Goal: Book appointment/travel/reservation

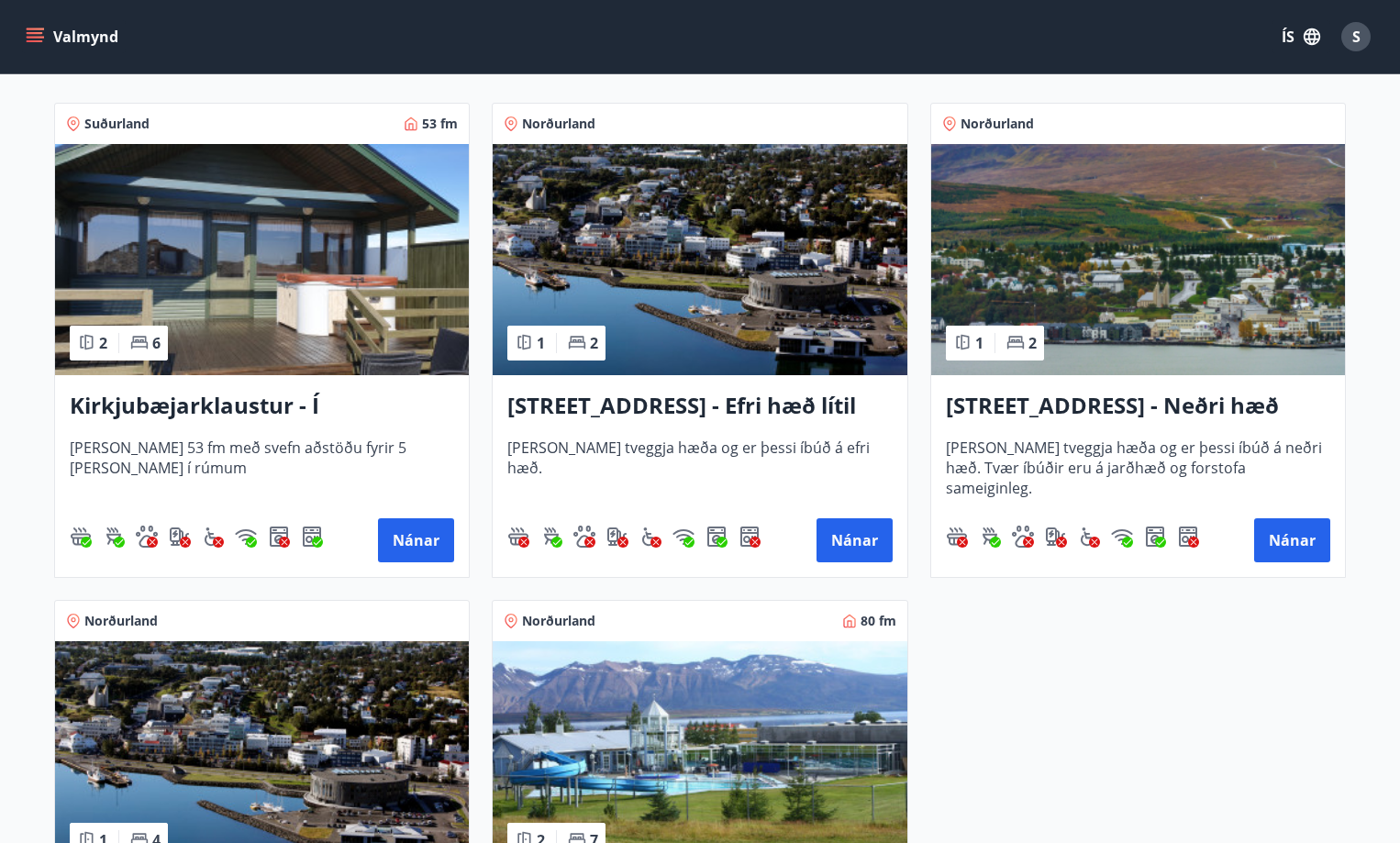
scroll to position [367, 0]
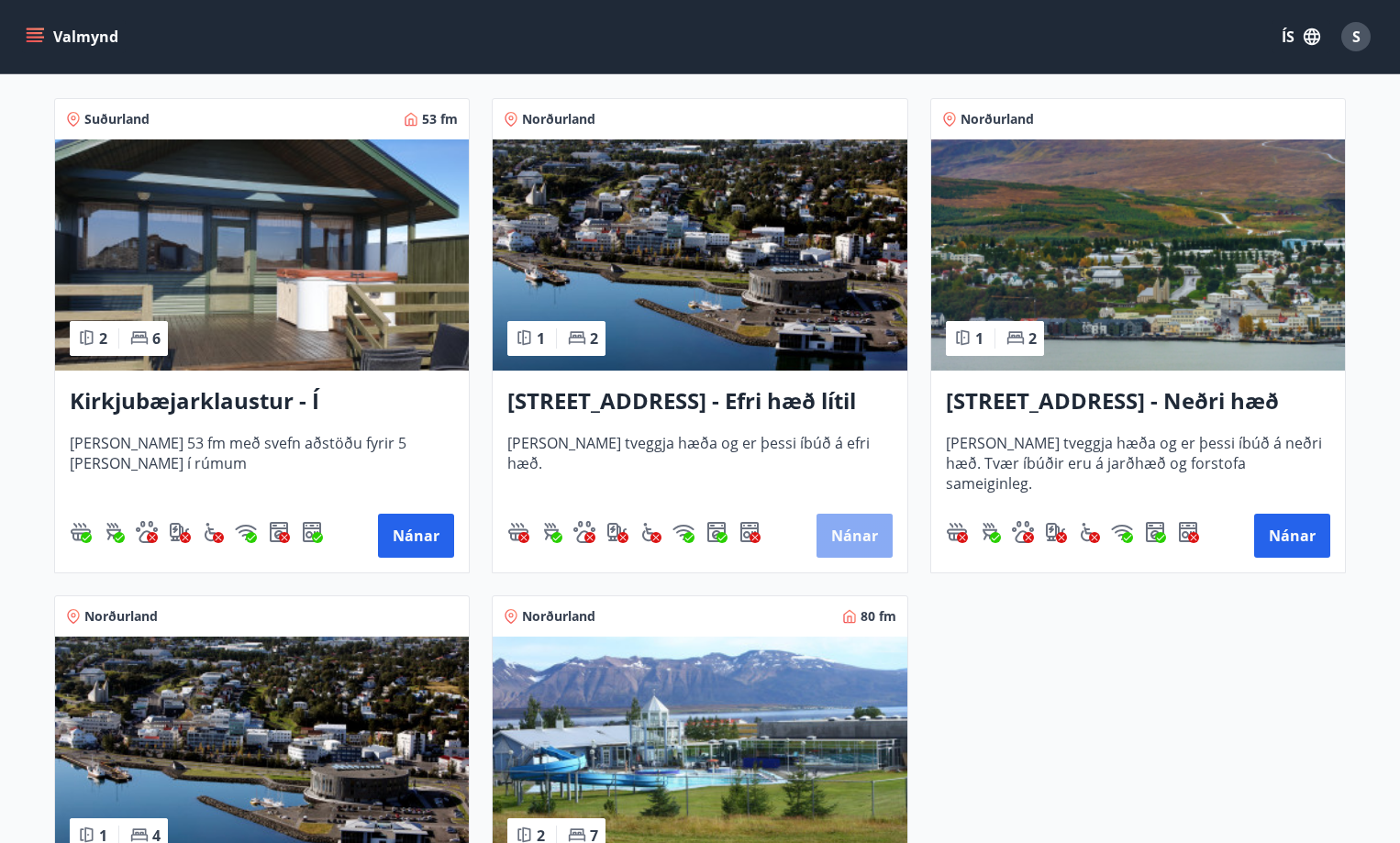
click at [859, 536] on button "Nánar" at bounding box center [854, 536] width 76 height 44
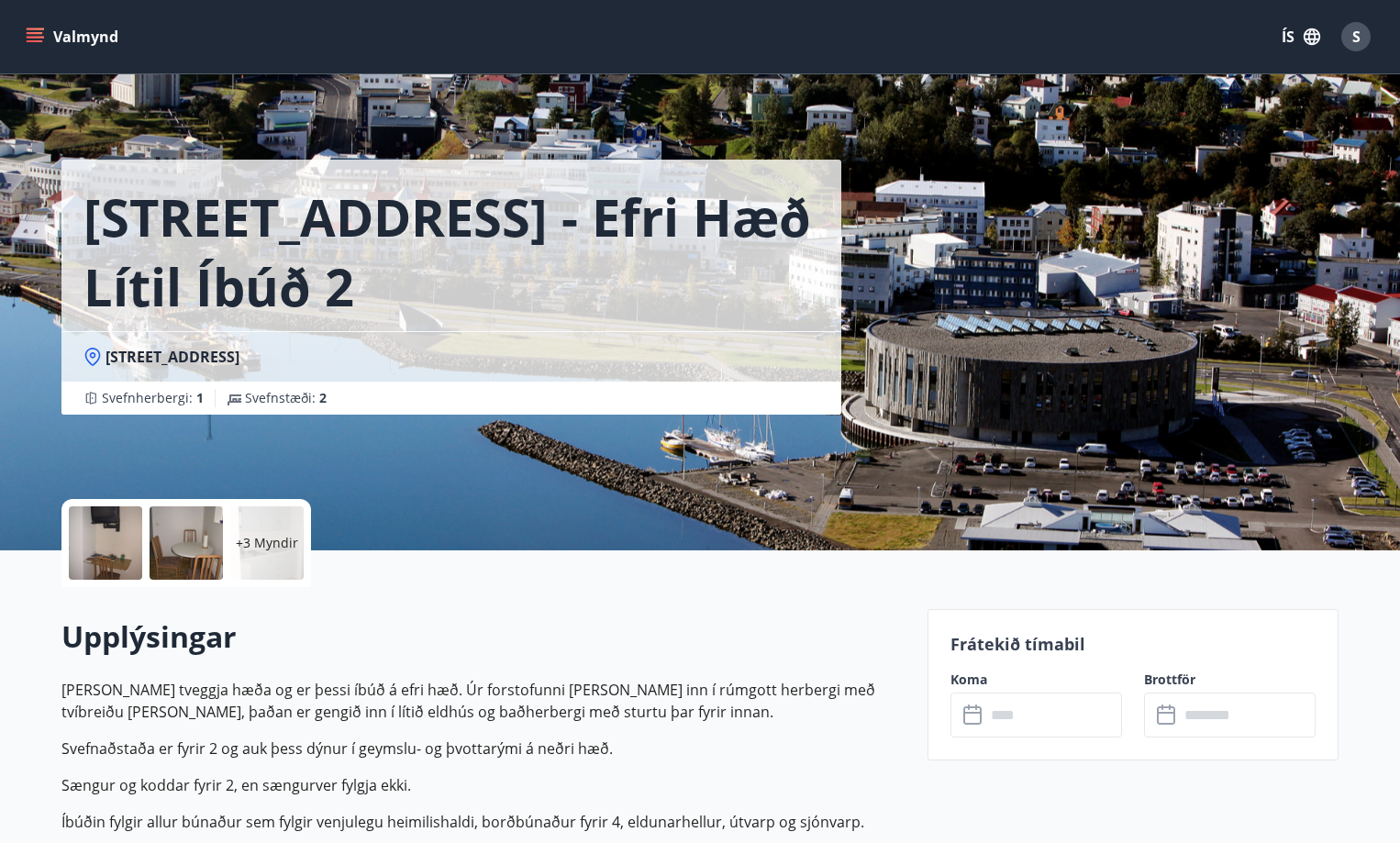
click at [271, 535] on p "+3 Myndir" at bounding box center [267, 543] width 62 height 19
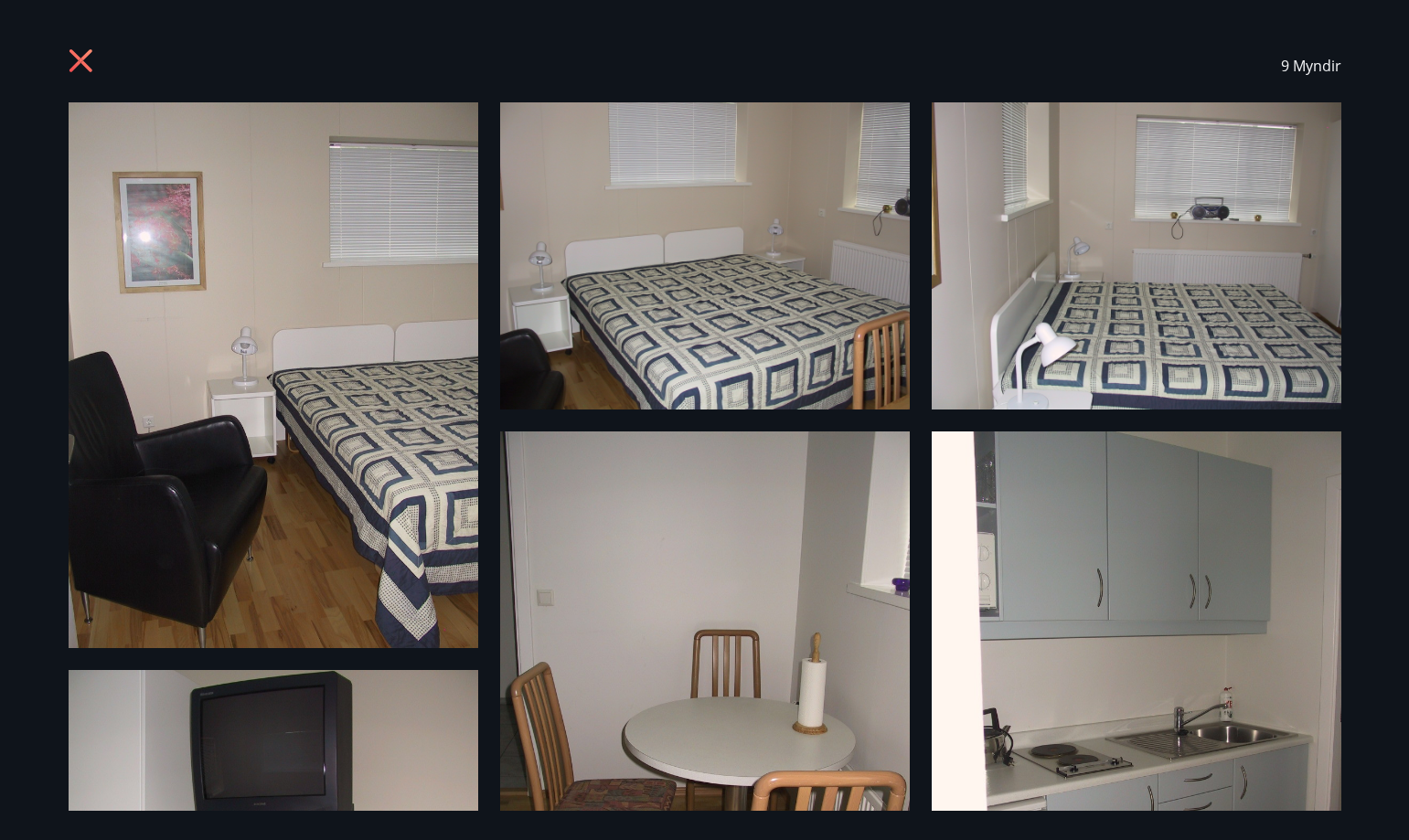
click at [284, 362] on img at bounding box center [274, 375] width 409 height 546
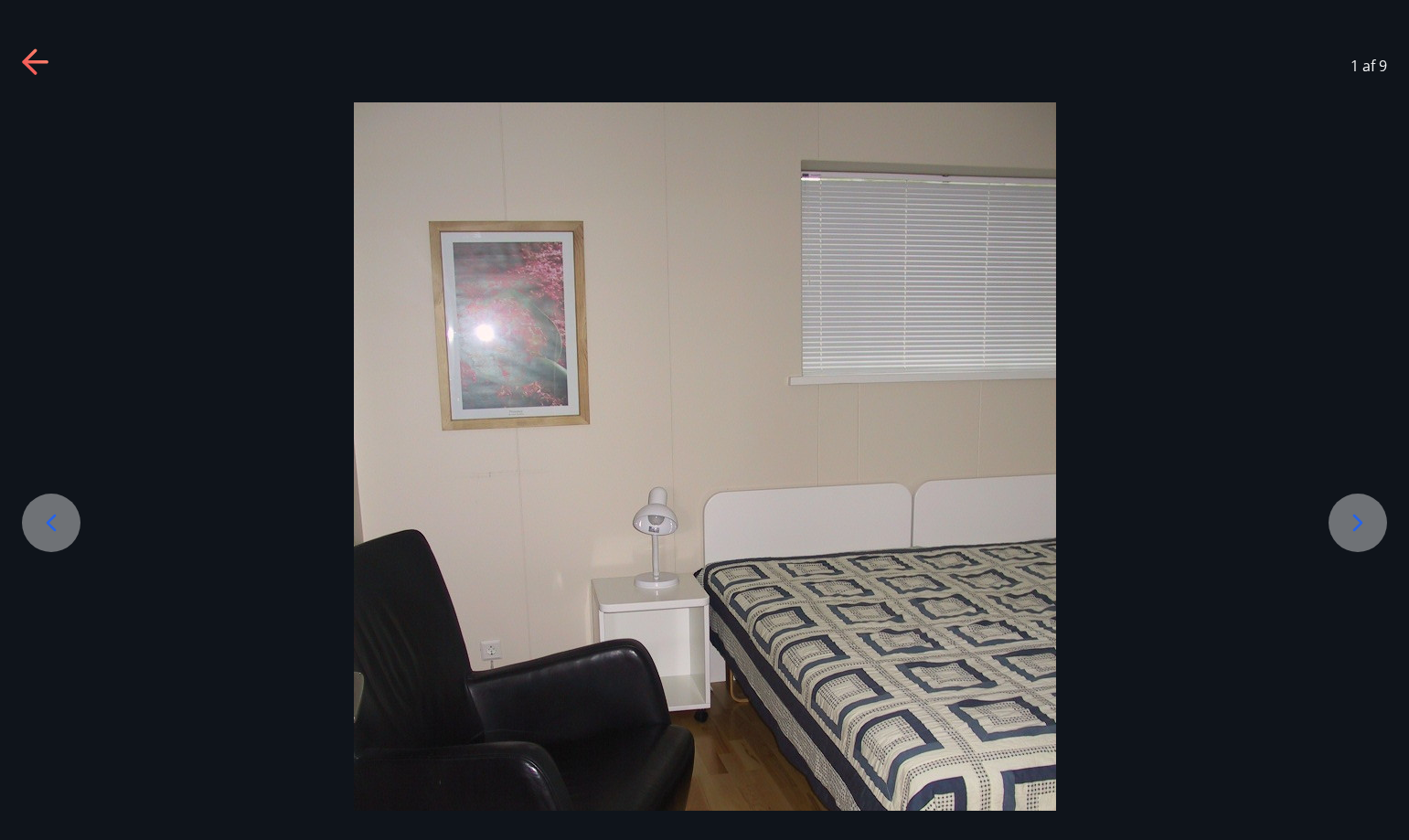
click at [1347, 520] on icon at bounding box center [1358, 523] width 30 height 30
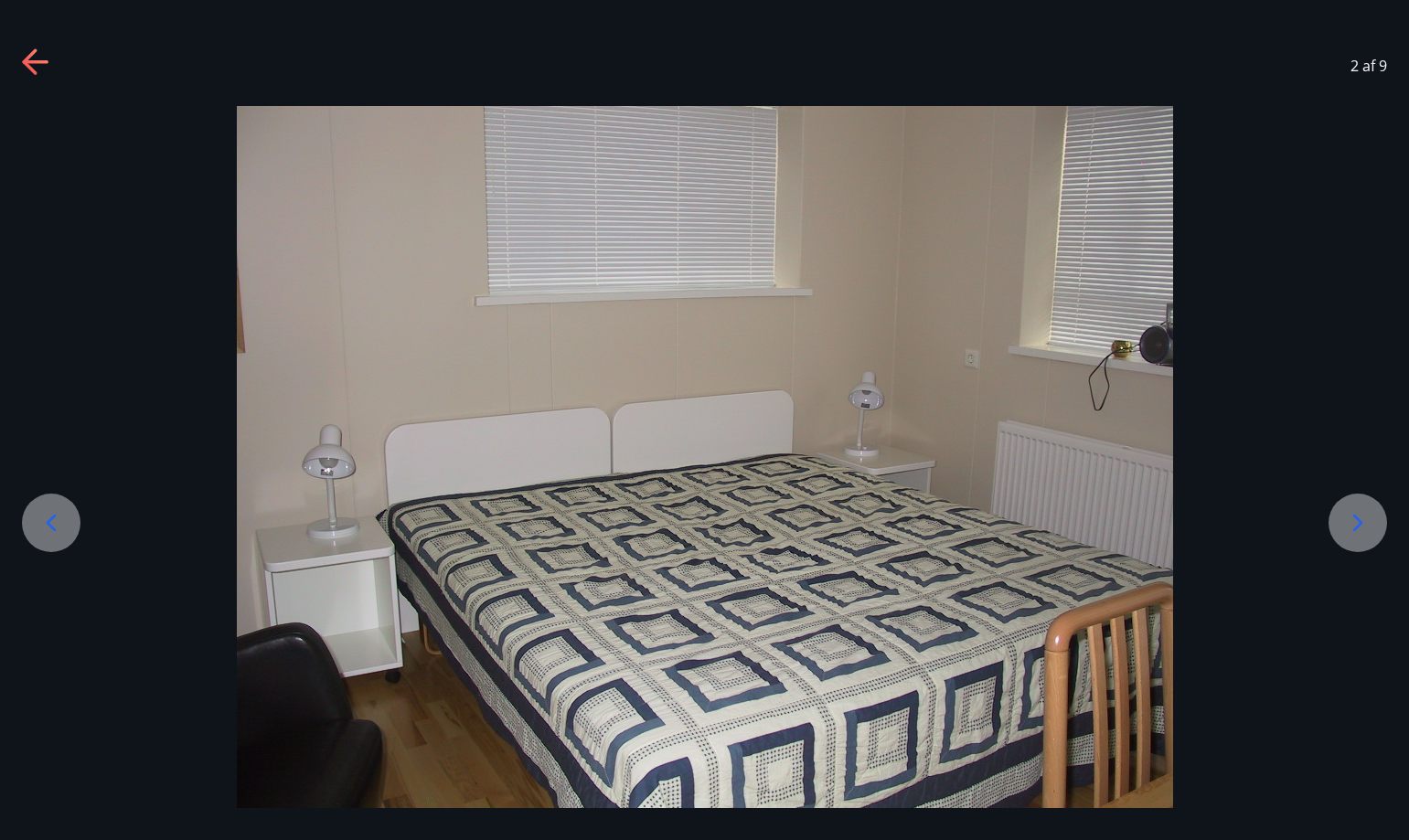
click at [1347, 520] on icon at bounding box center [1358, 523] width 30 height 30
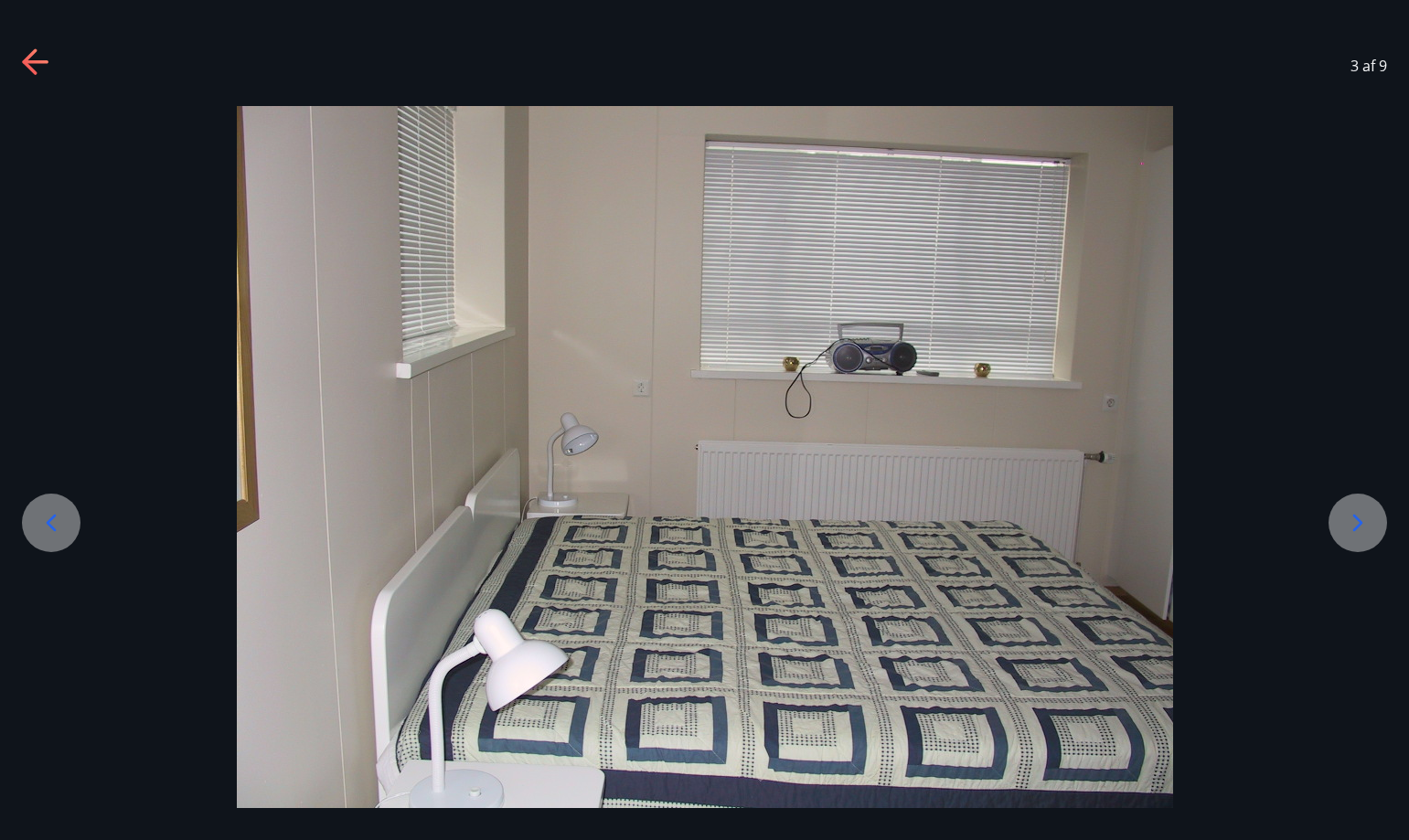
click at [1347, 519] on icon at bounding box center [1358, 523] width 30 height 30
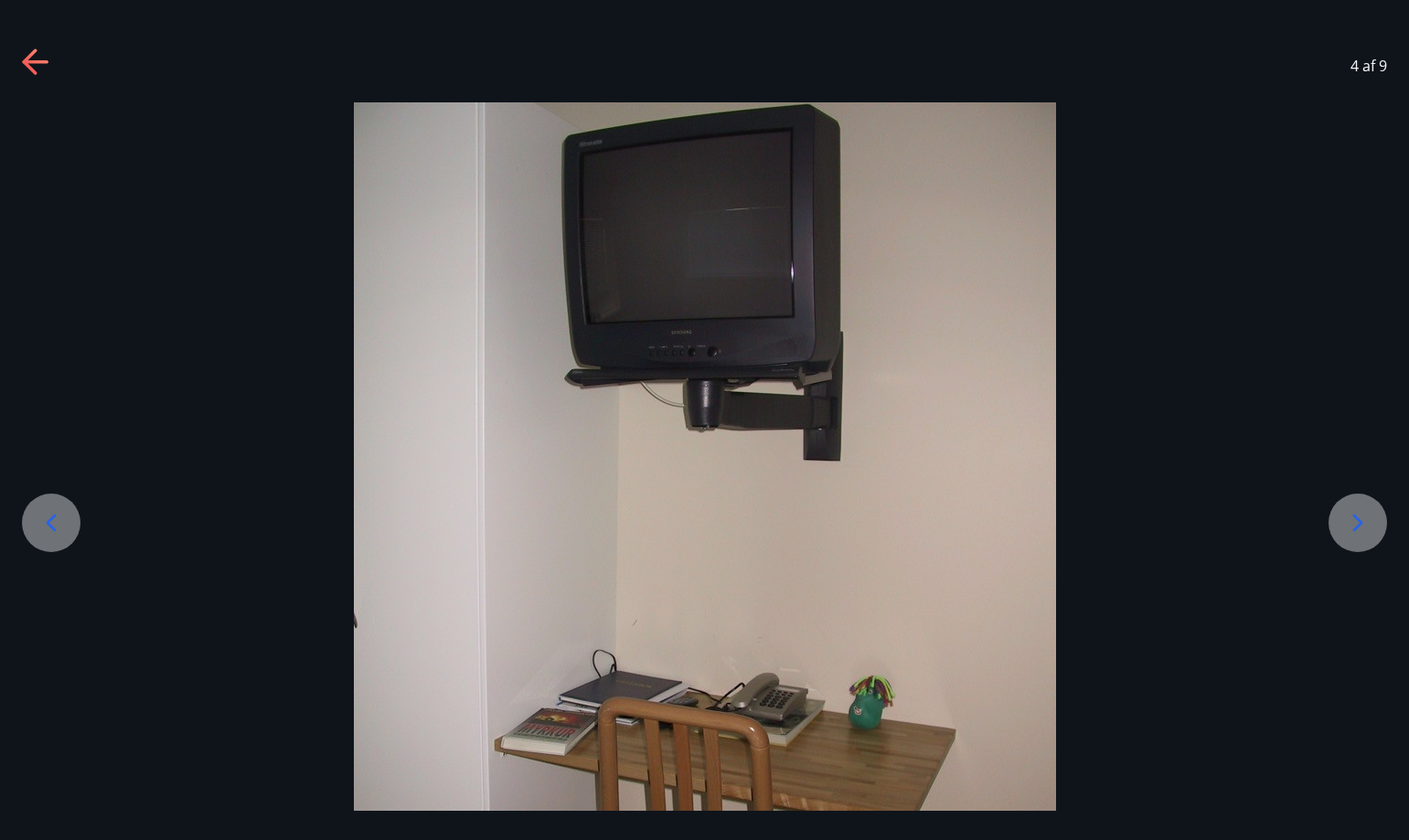
click at [1347, 519] on icon at bounding box center [1358, 523] width 30 height 30
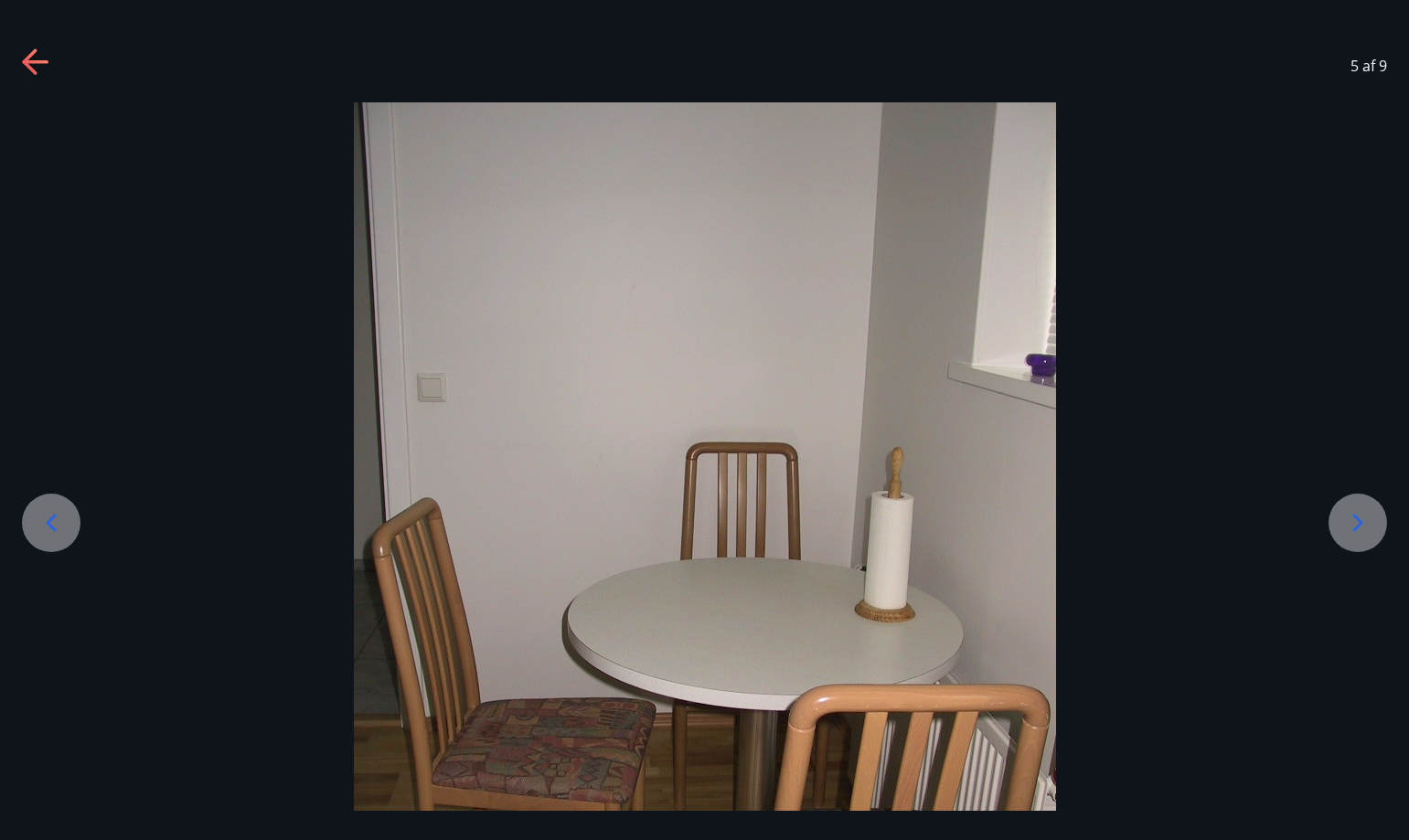
click at [1347, 519] on icon at bounding box center [1358, 523] width 30 height 30
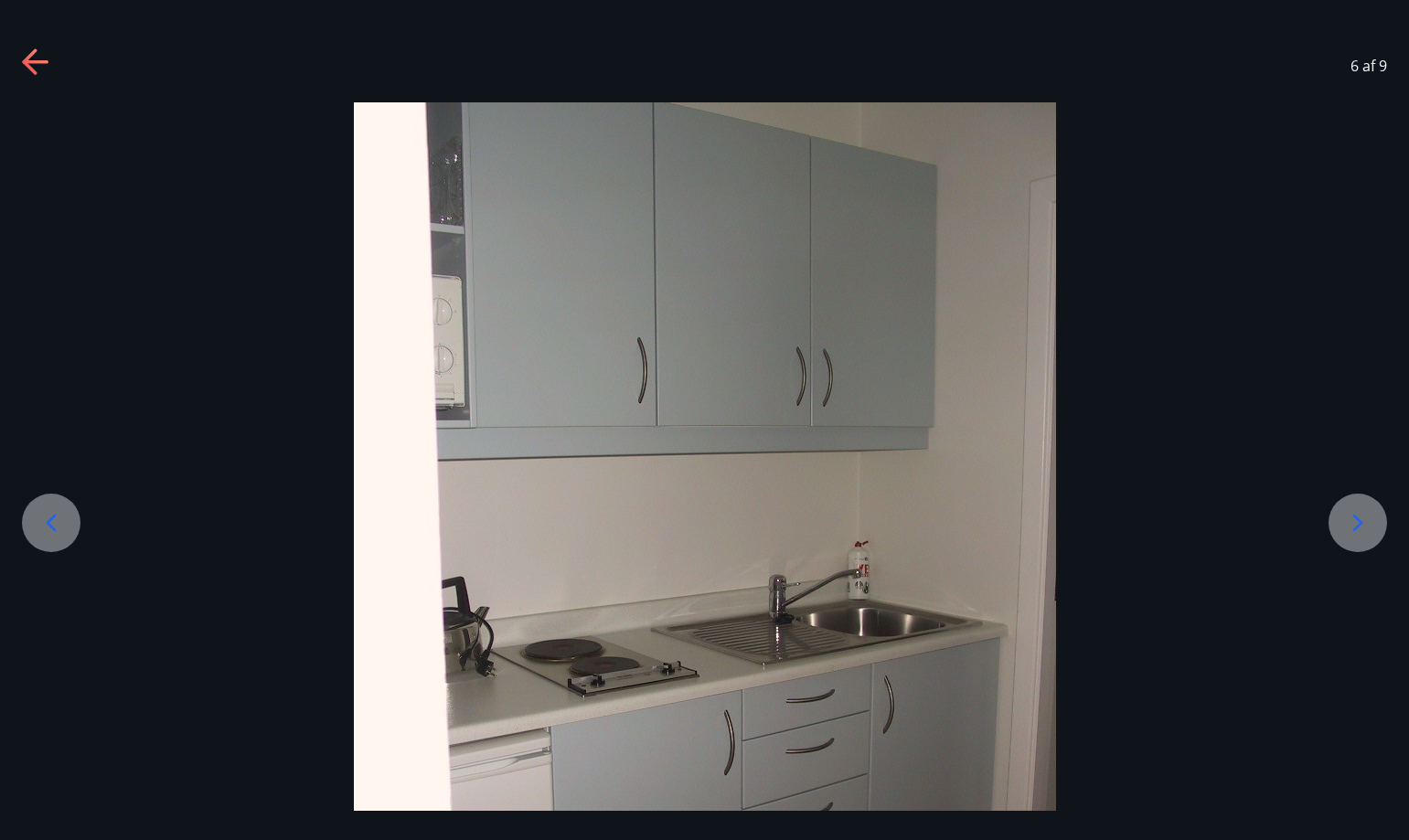
click at [1347, 519] on icon at bounding box center [1358, 523] width 30 height 30
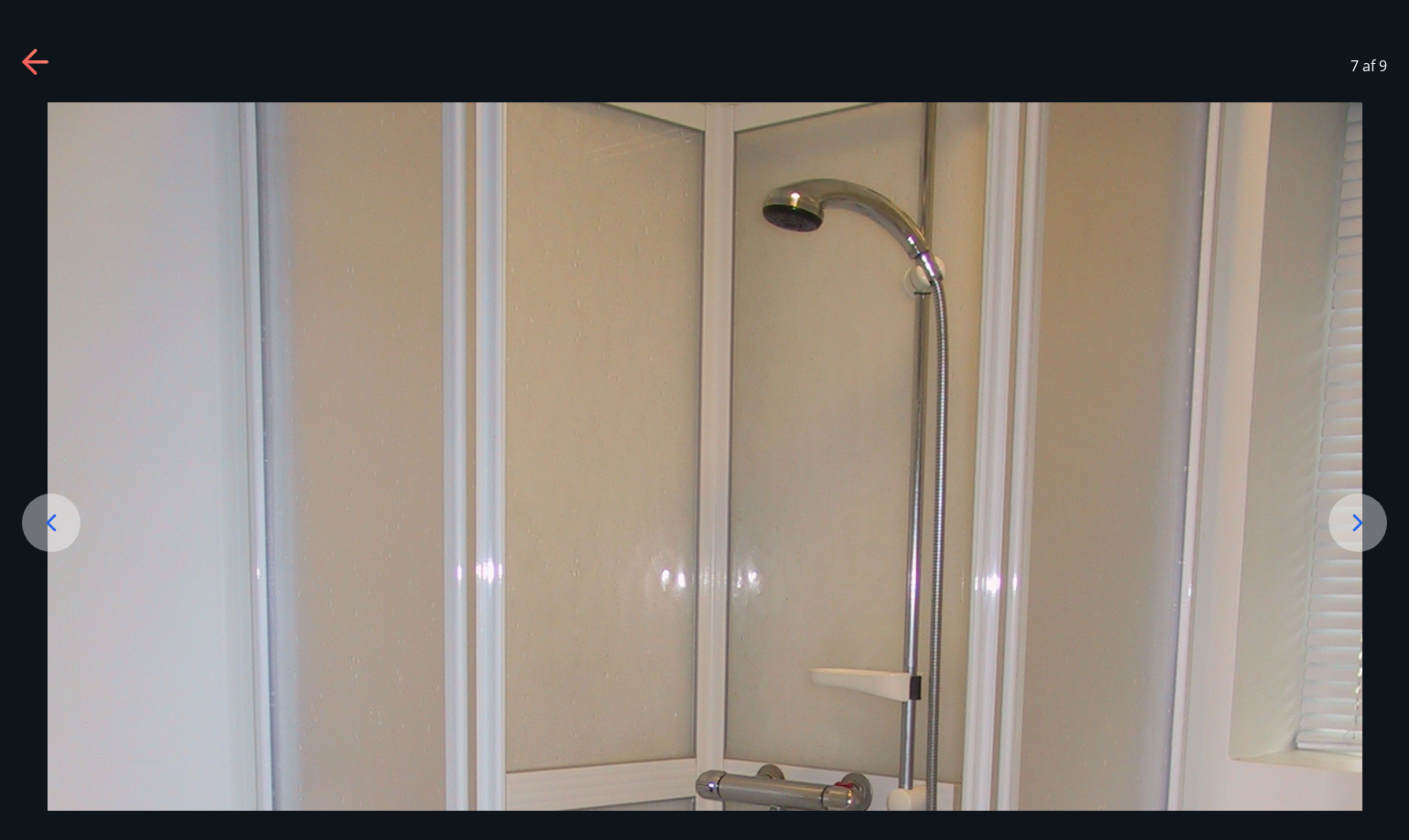
click at [1347, 519] on icon at bounding box center [1358, 523] width 30 height 30
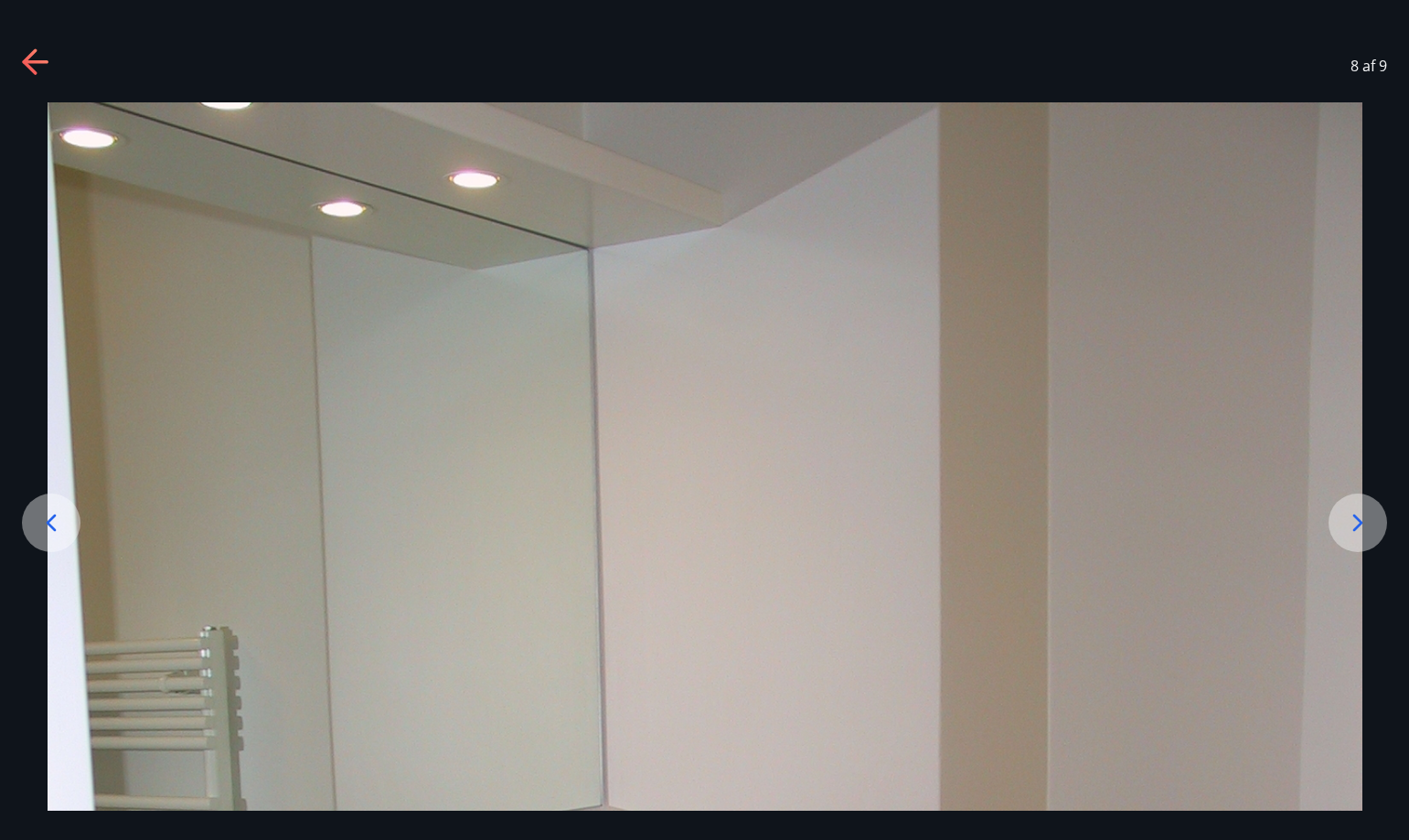
click at [1347, 519] on icon at bounding box center [1358, 523] width 30 height 30
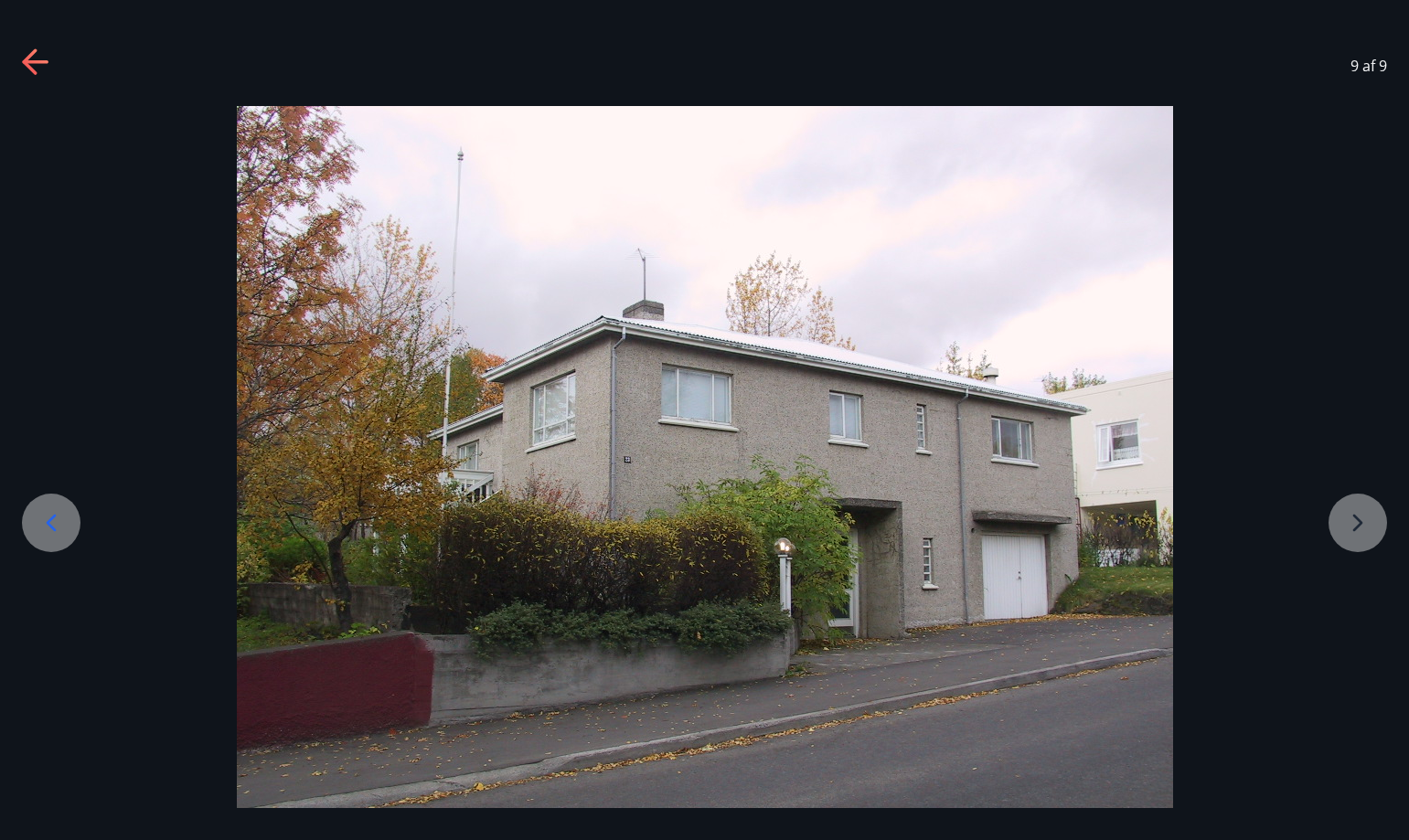
click at [29, 57] on icon at bounding box center [29, 61] width 15 height 26
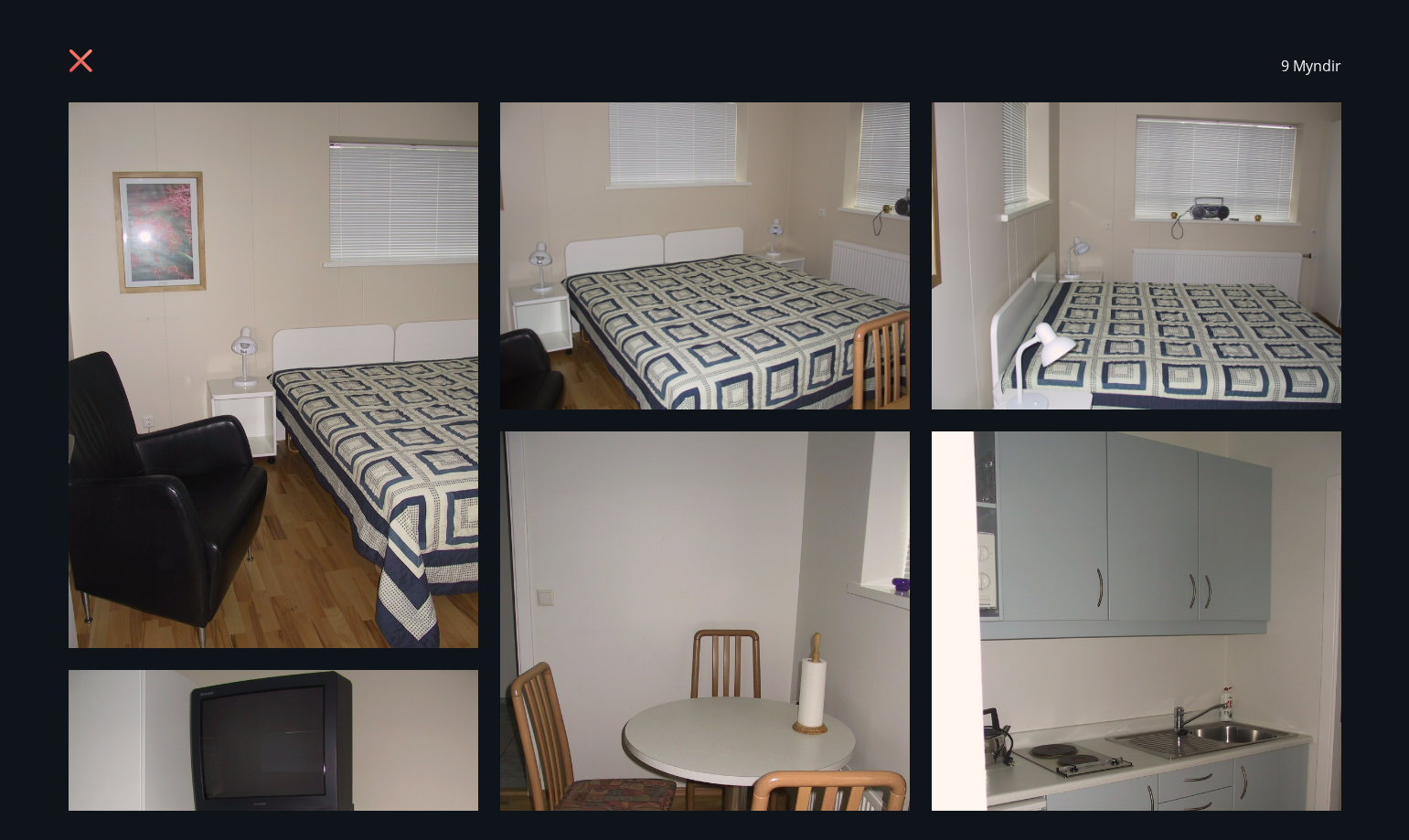
click at [80, 53] on icon at bounding box center [84, 63] width 30 height 30
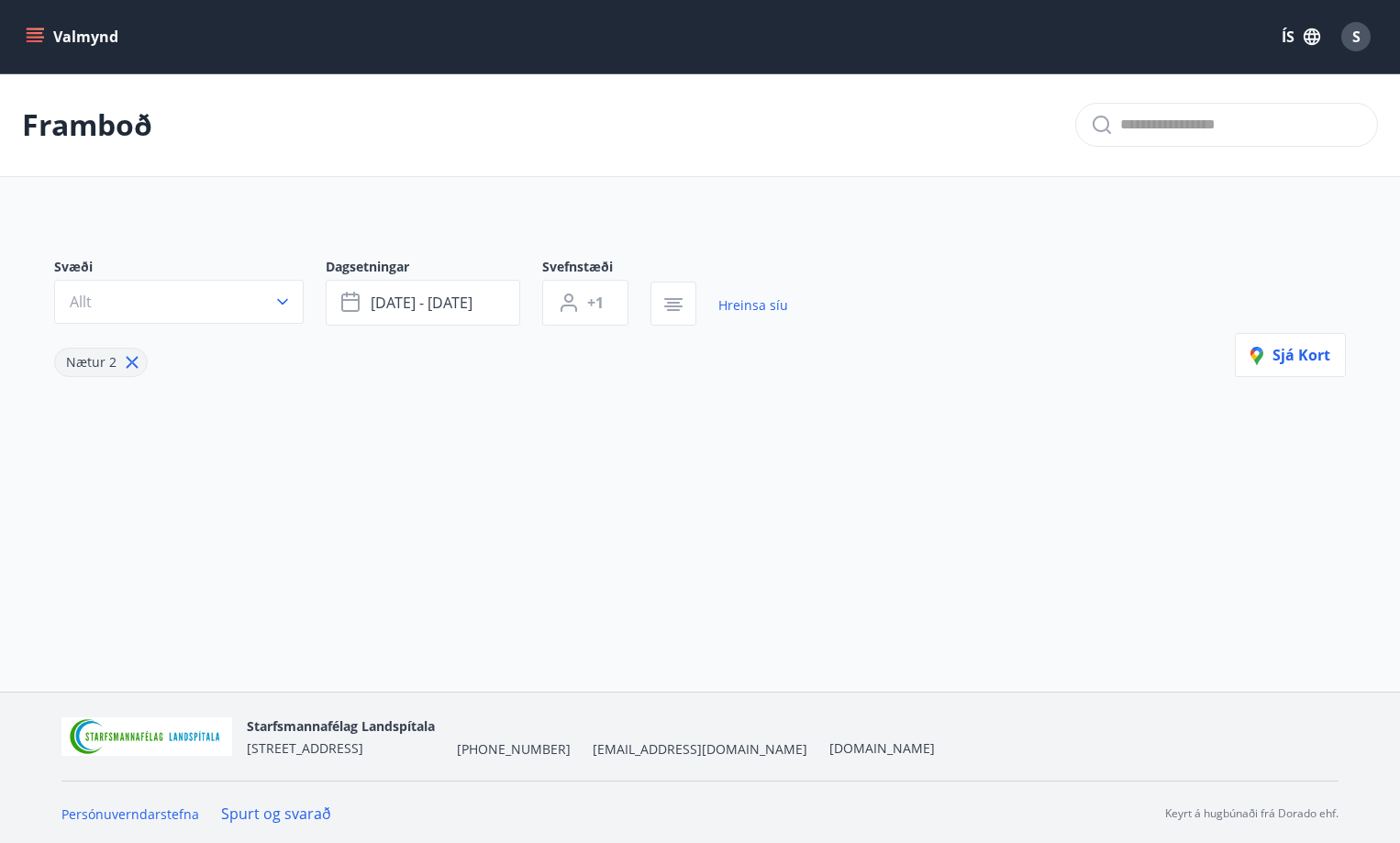
type input "*"
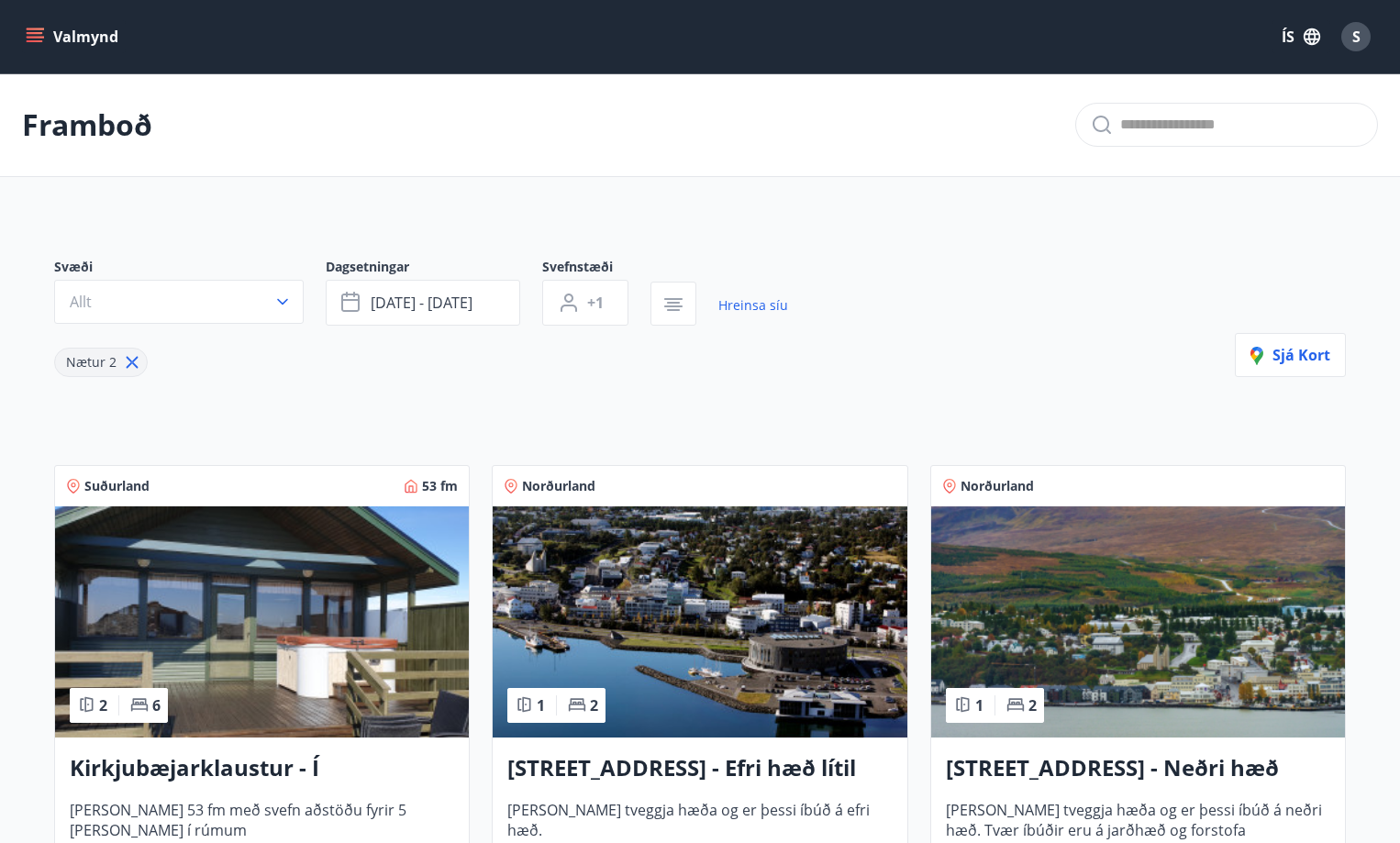
click at [1141, 670] on img at bounding box center [1137, 622] width 414 height 231
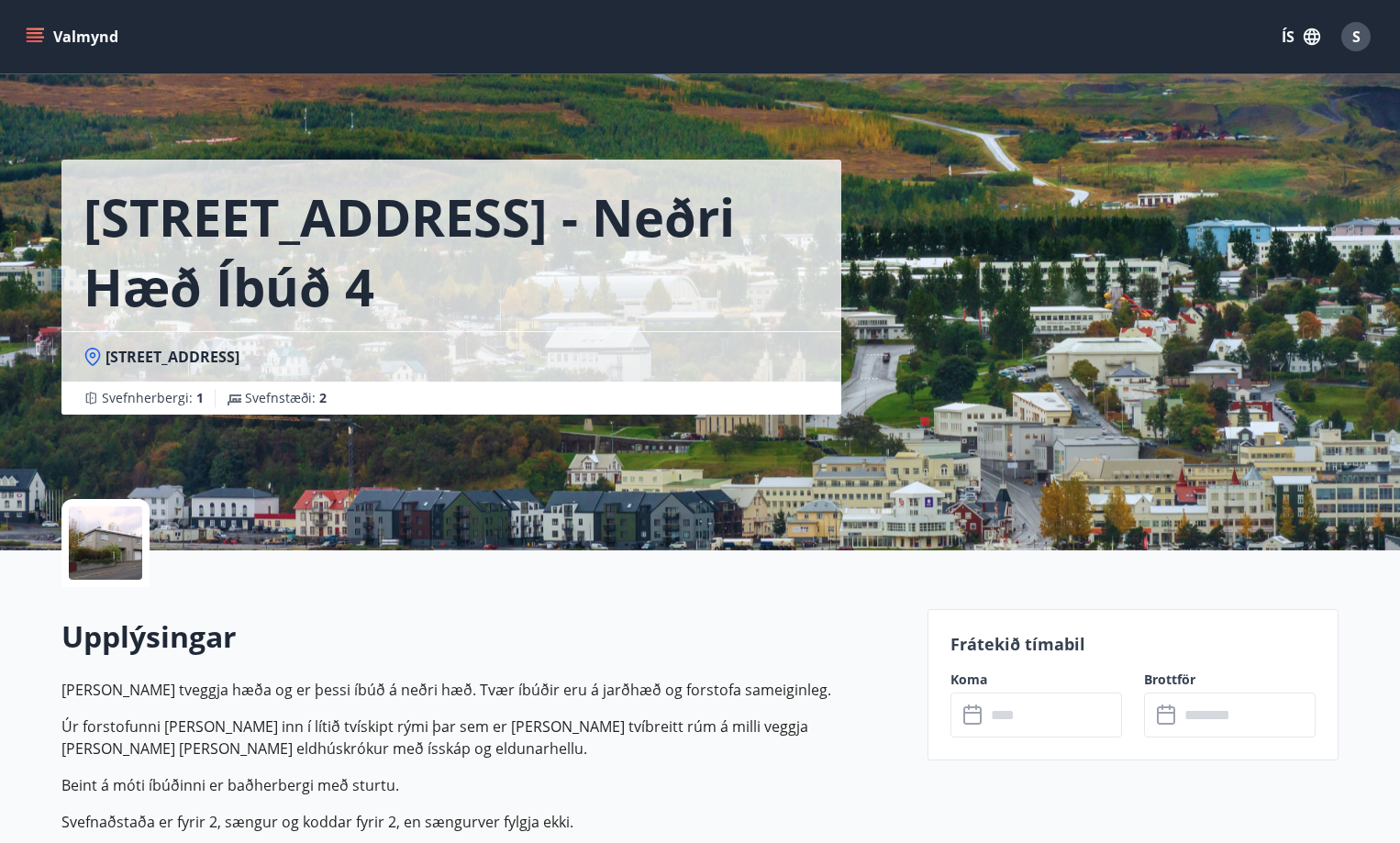
click at [326, 220] on h1 "[STREET_ADDRESS] - Neðri hæð íbúð 4" at bounding box center [451, 251] width 736 height 139
click at [41, 30] on icon "menu" at bounding box center [37, 30] width 20 height 2
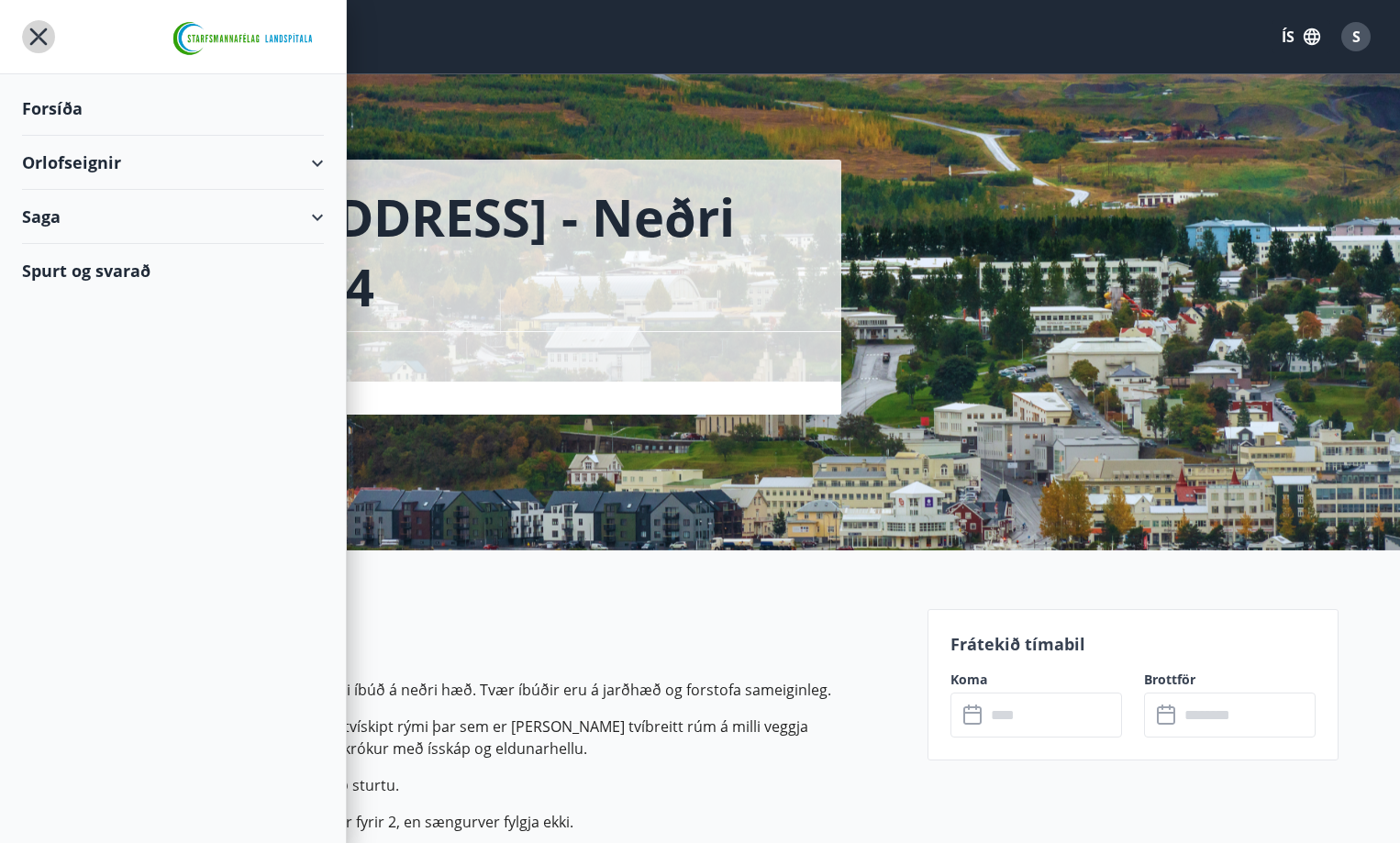
click at [41, 30] on icon "menu" at bounding box center [38, 36] width 33 height 33
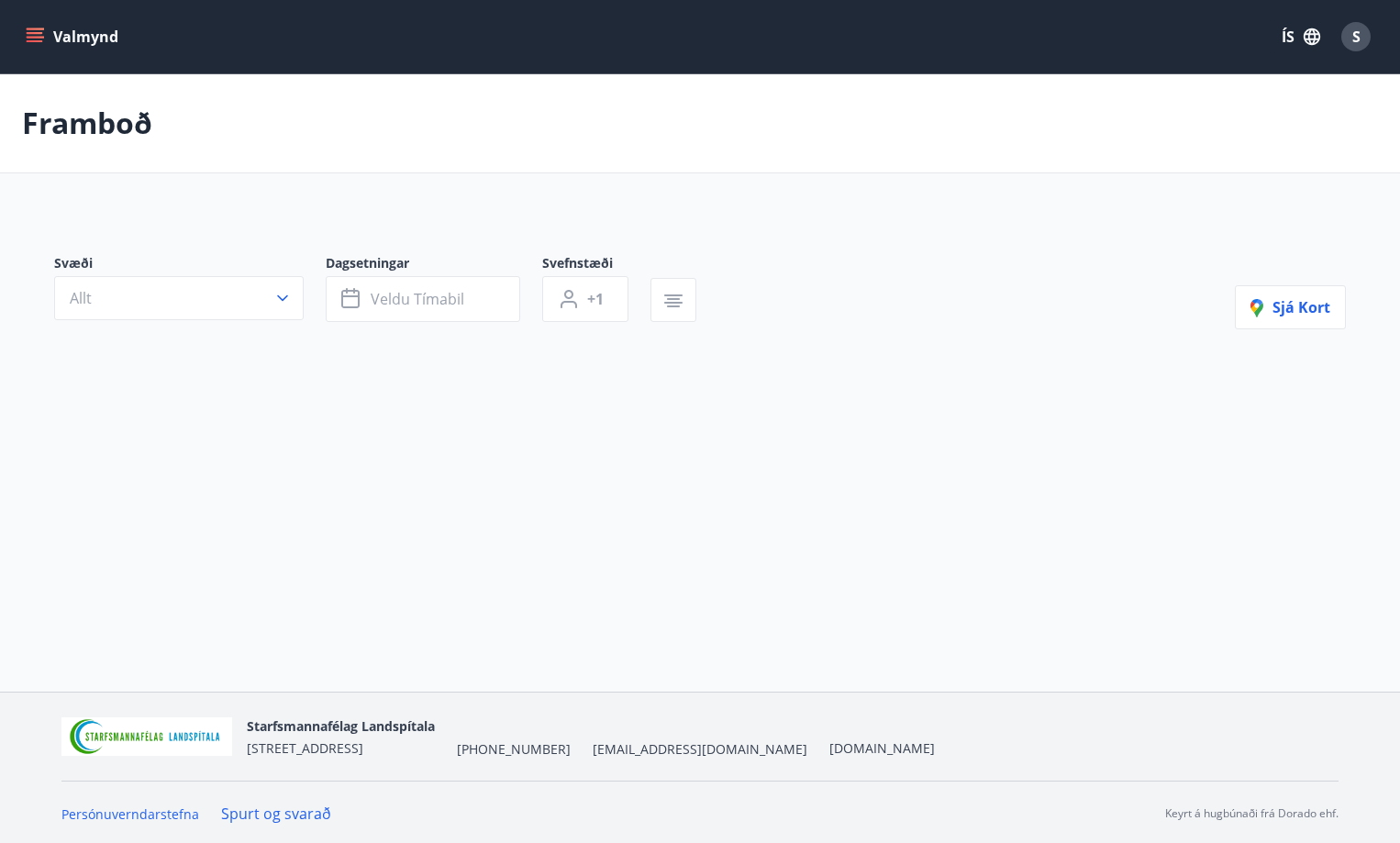
type input "*"
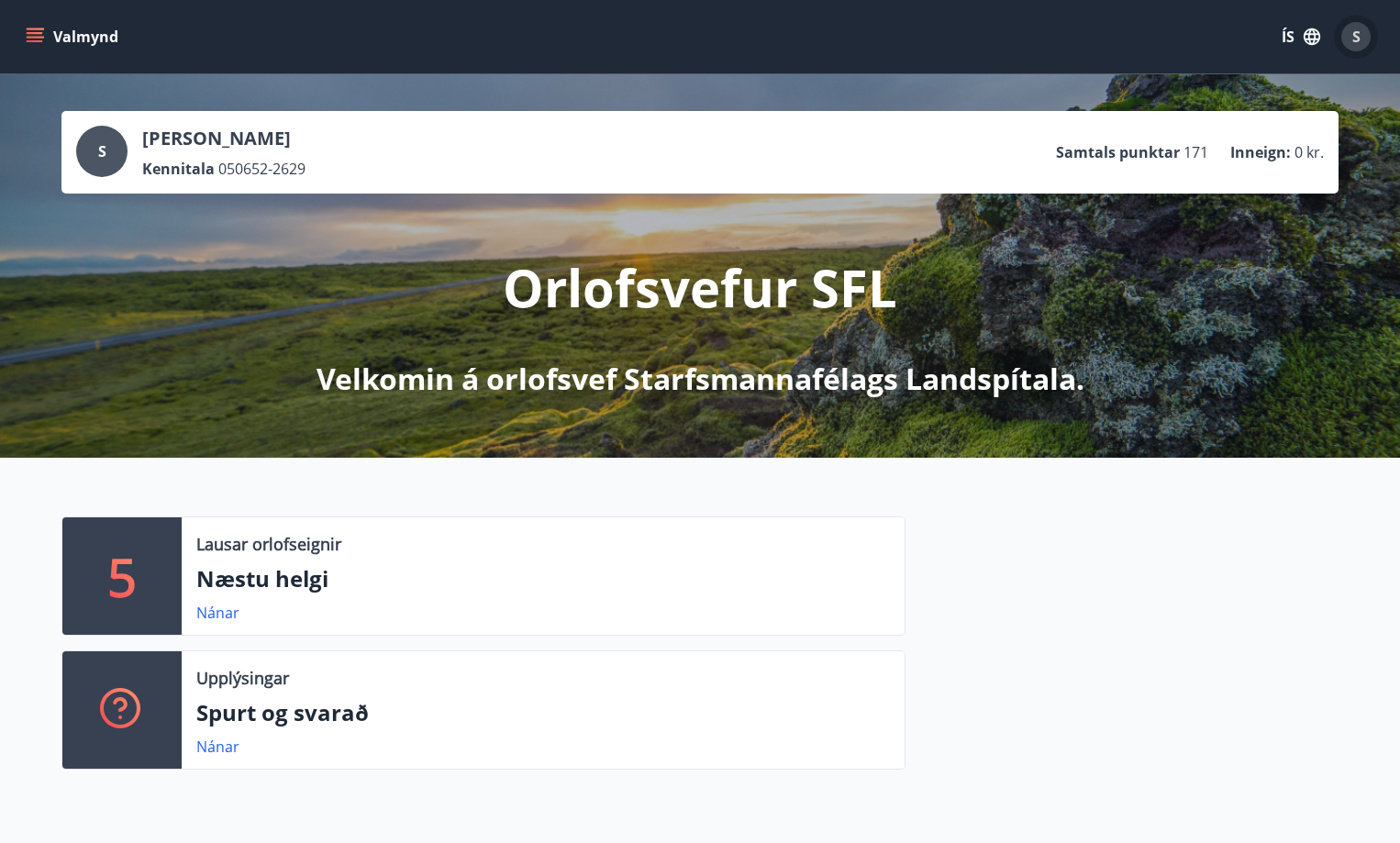
click at [1351, 31] on div "S" at bounding box center [1357, 37] width 30 height 30
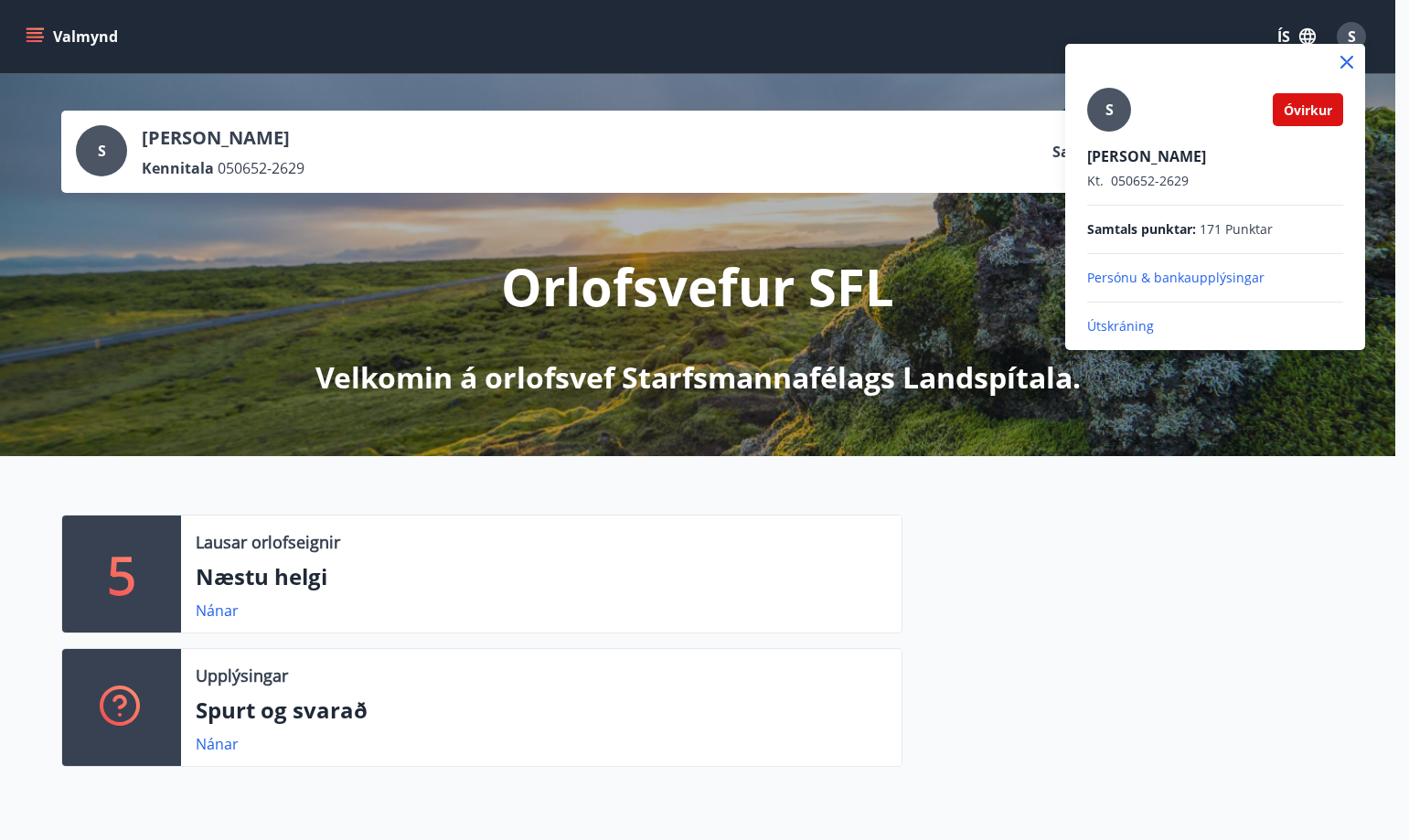
click at [1343, 55] on icon at bounding box center [1347, 62] width 22 height 22
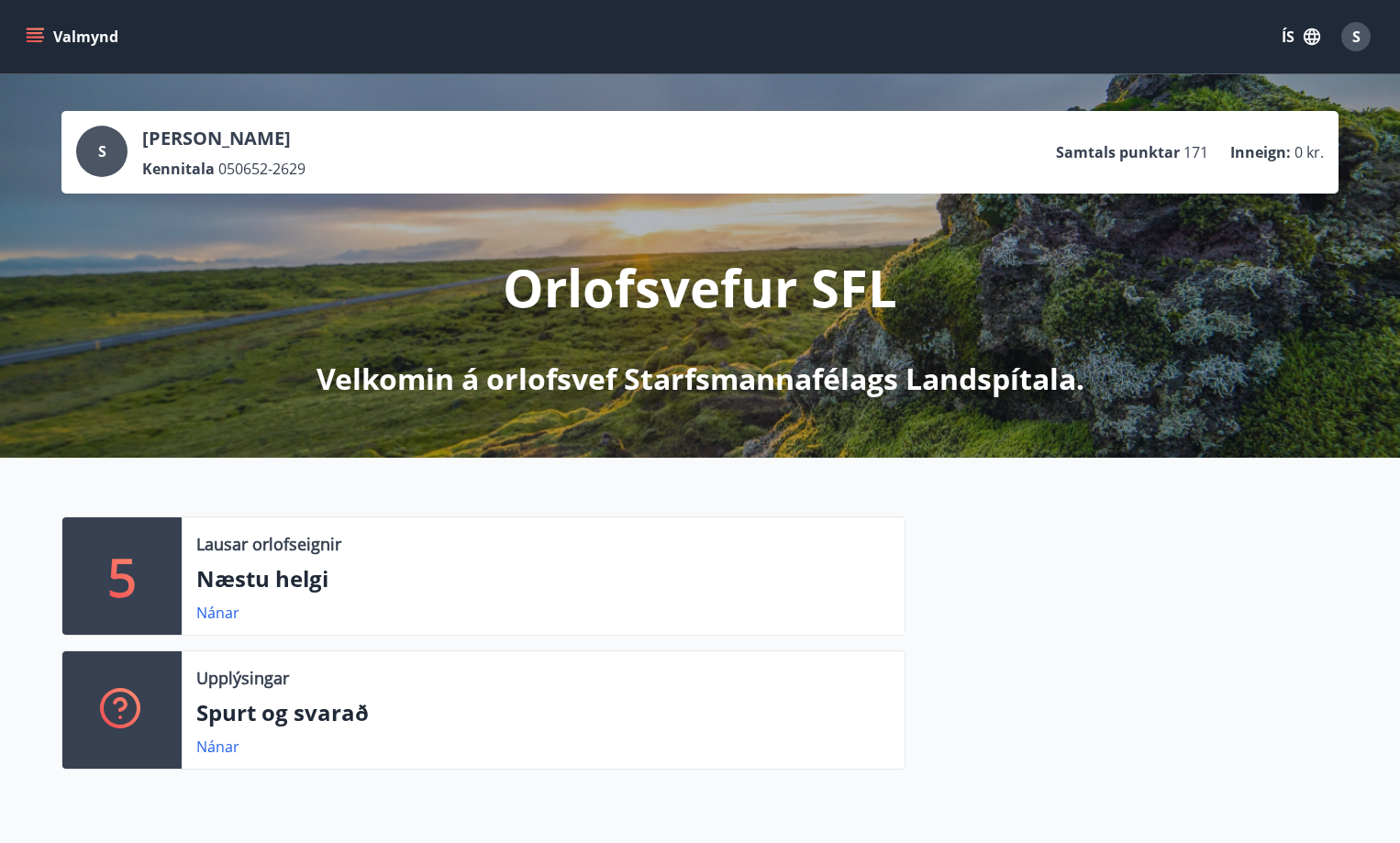
click at [31, 32] on icon "menu" at bounding box center [35, 37] width 19 height 19
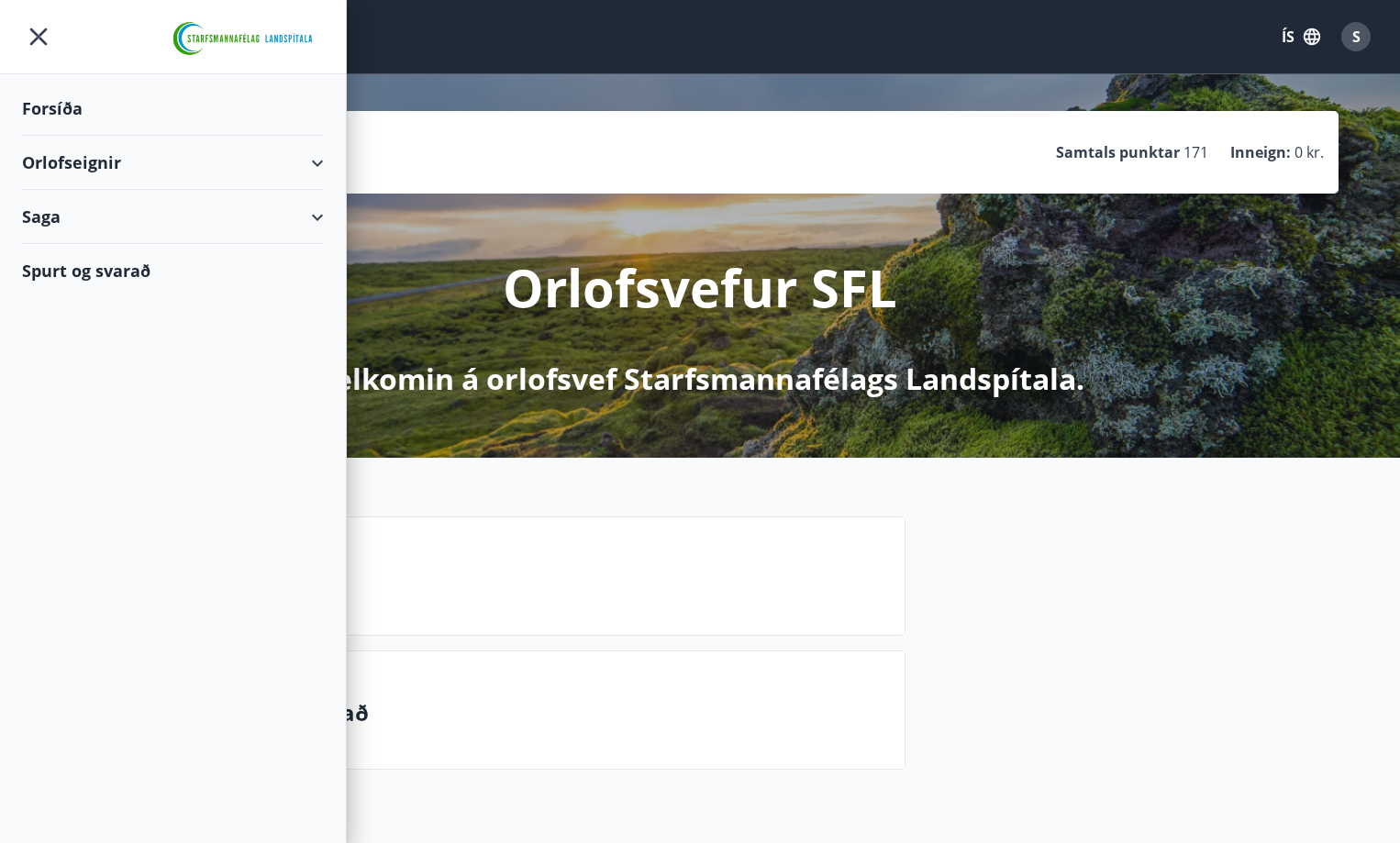
click at [45, 107] on div "Forsíða" at bounding box center [173, 109] width 302 height 54
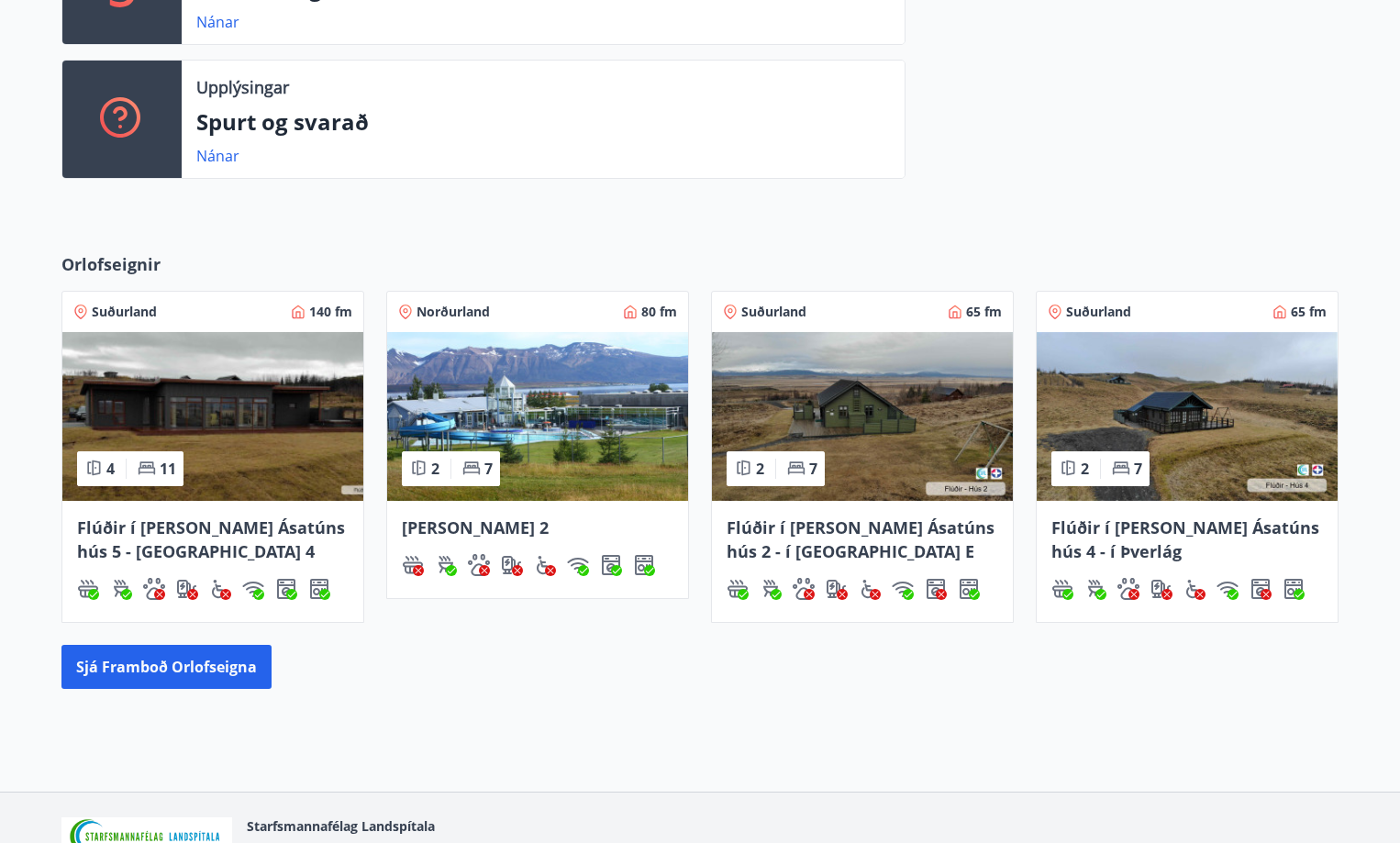
scroll to position [643, 0]
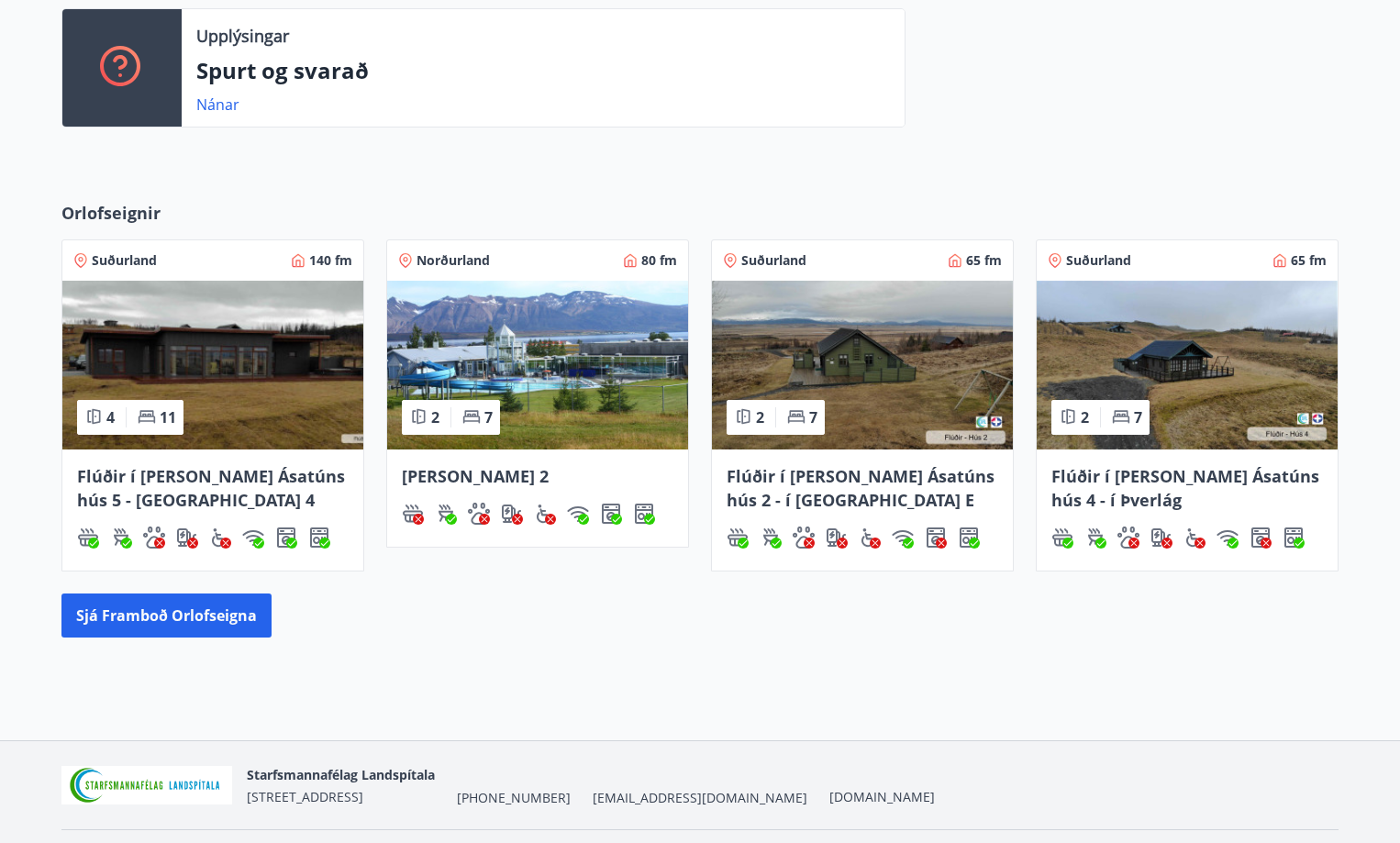
click at [477, 253] on span "Norðurland" at bounding box center [453, 261] width 73 height 19
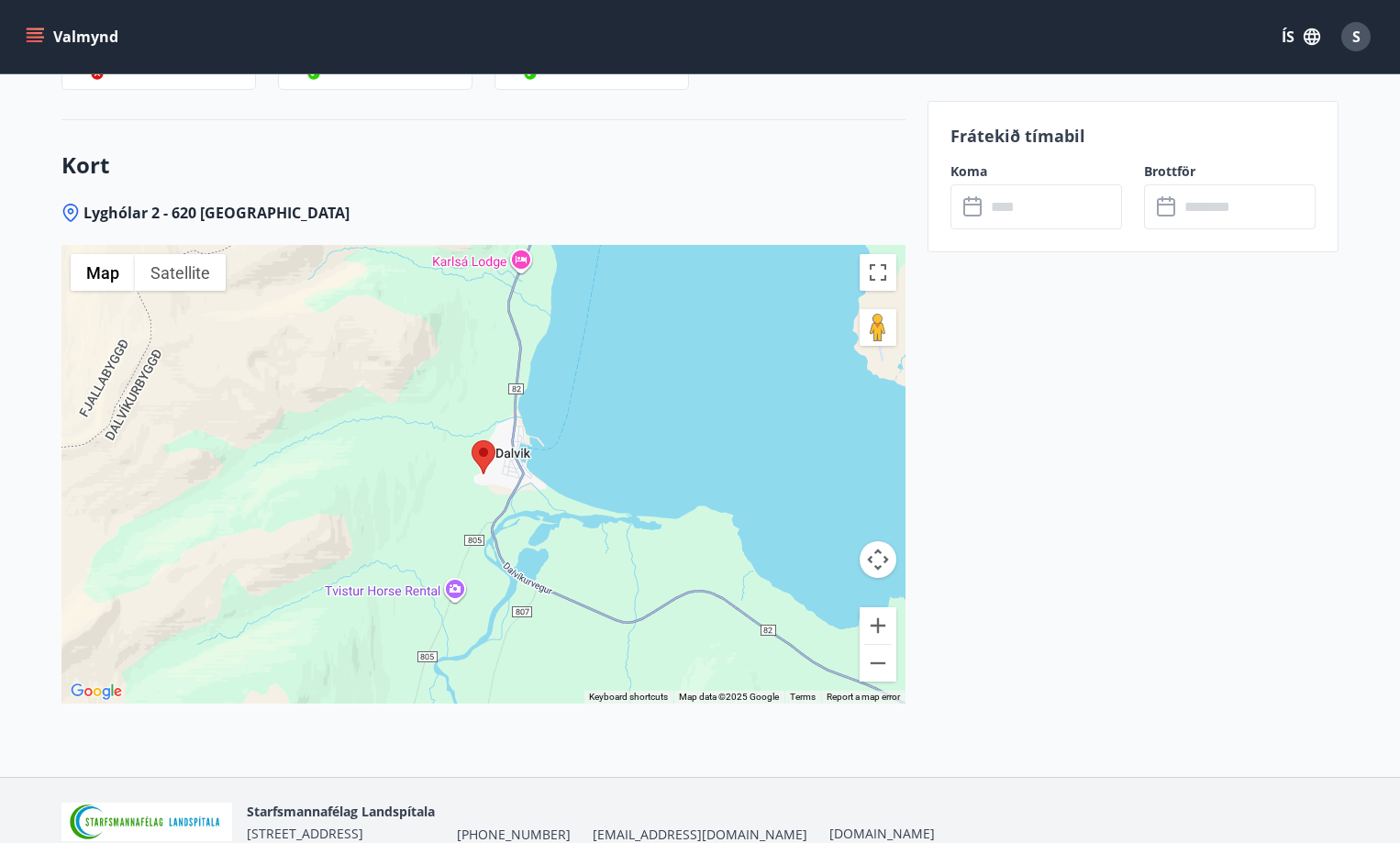
scroll to position [2698, 0]
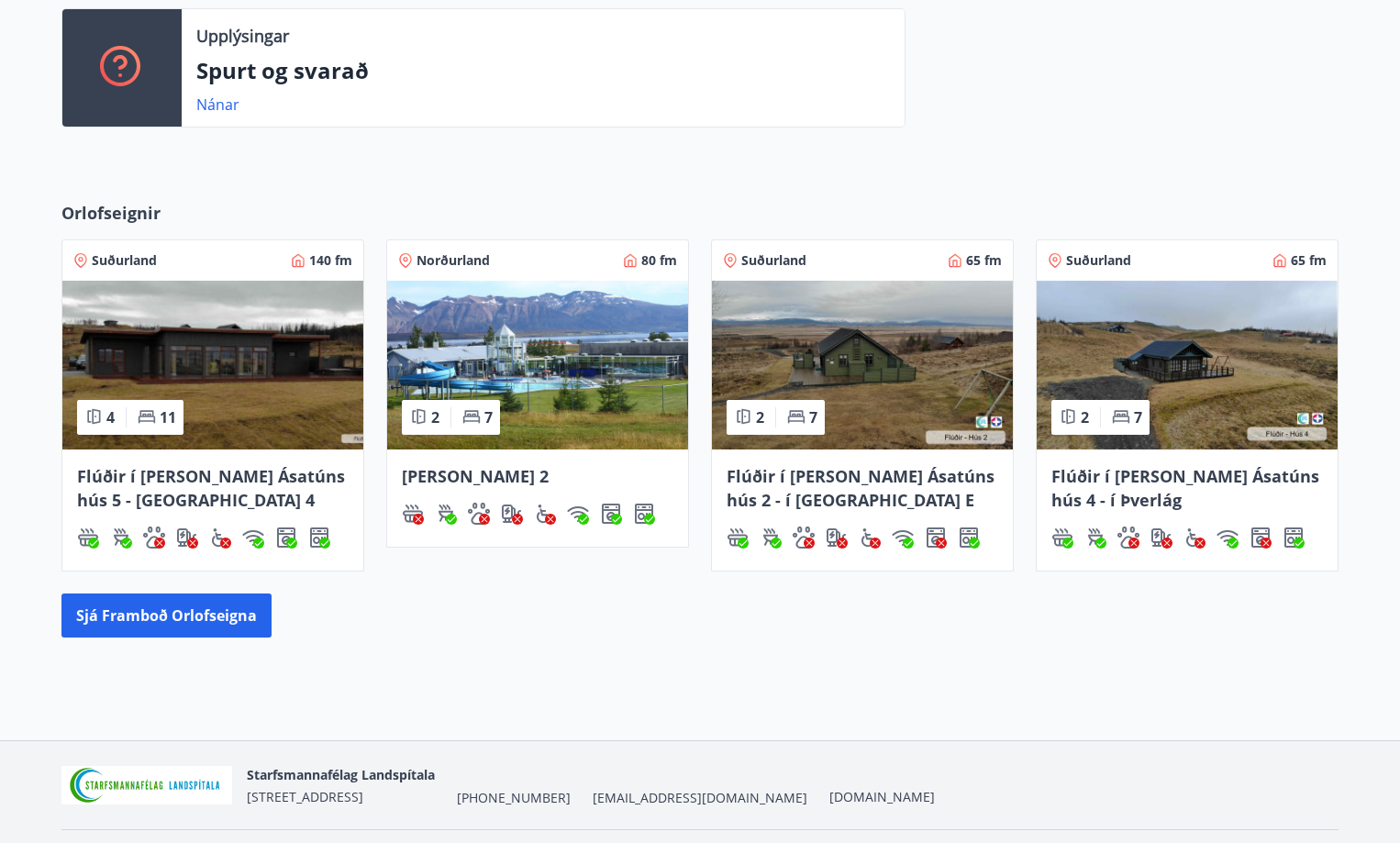
scroll to position [657, 0]
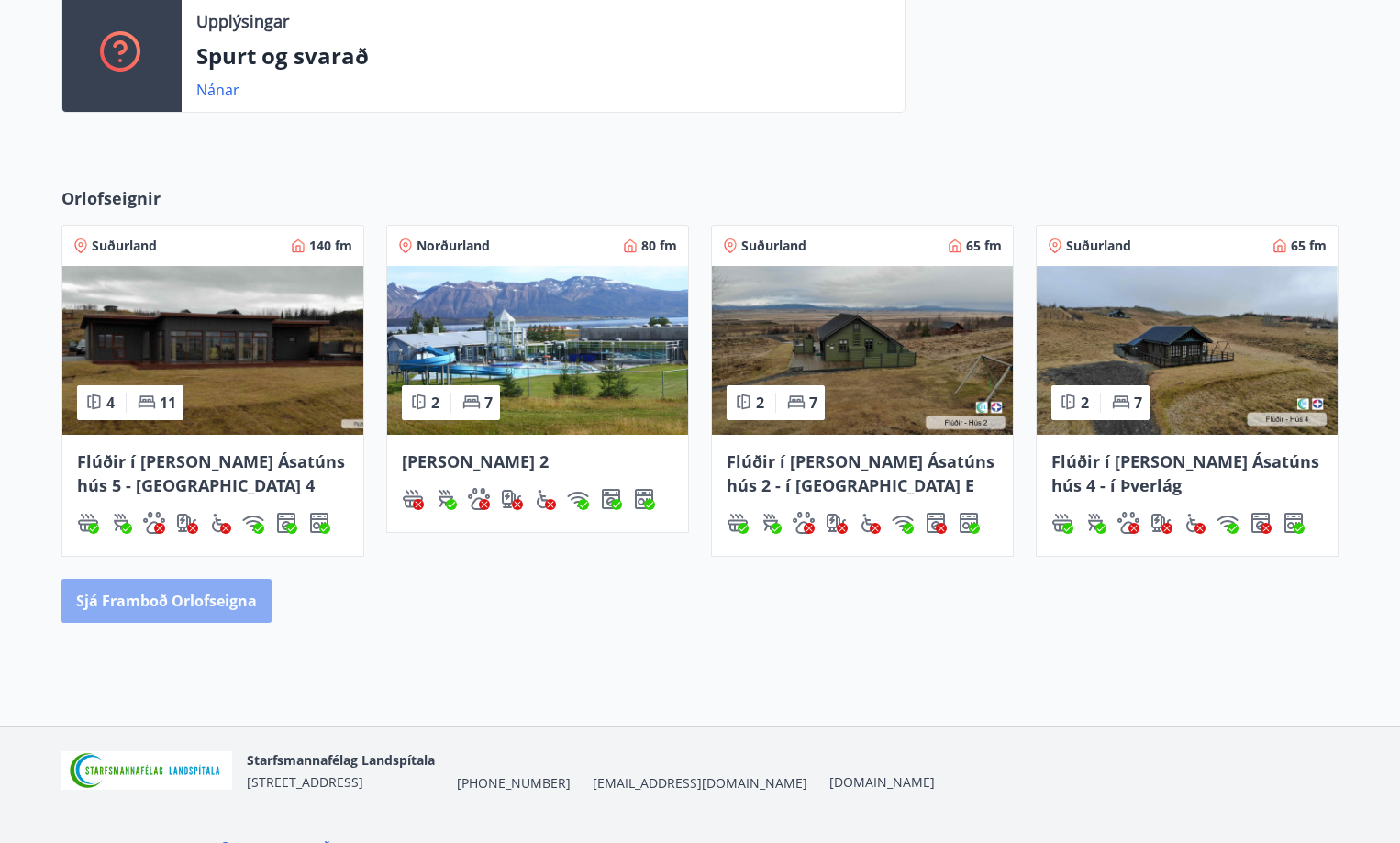
click at [143, 603] on button "Sjá framboð orlofseigna" at bounding box center [166, 601] width 210 height 44
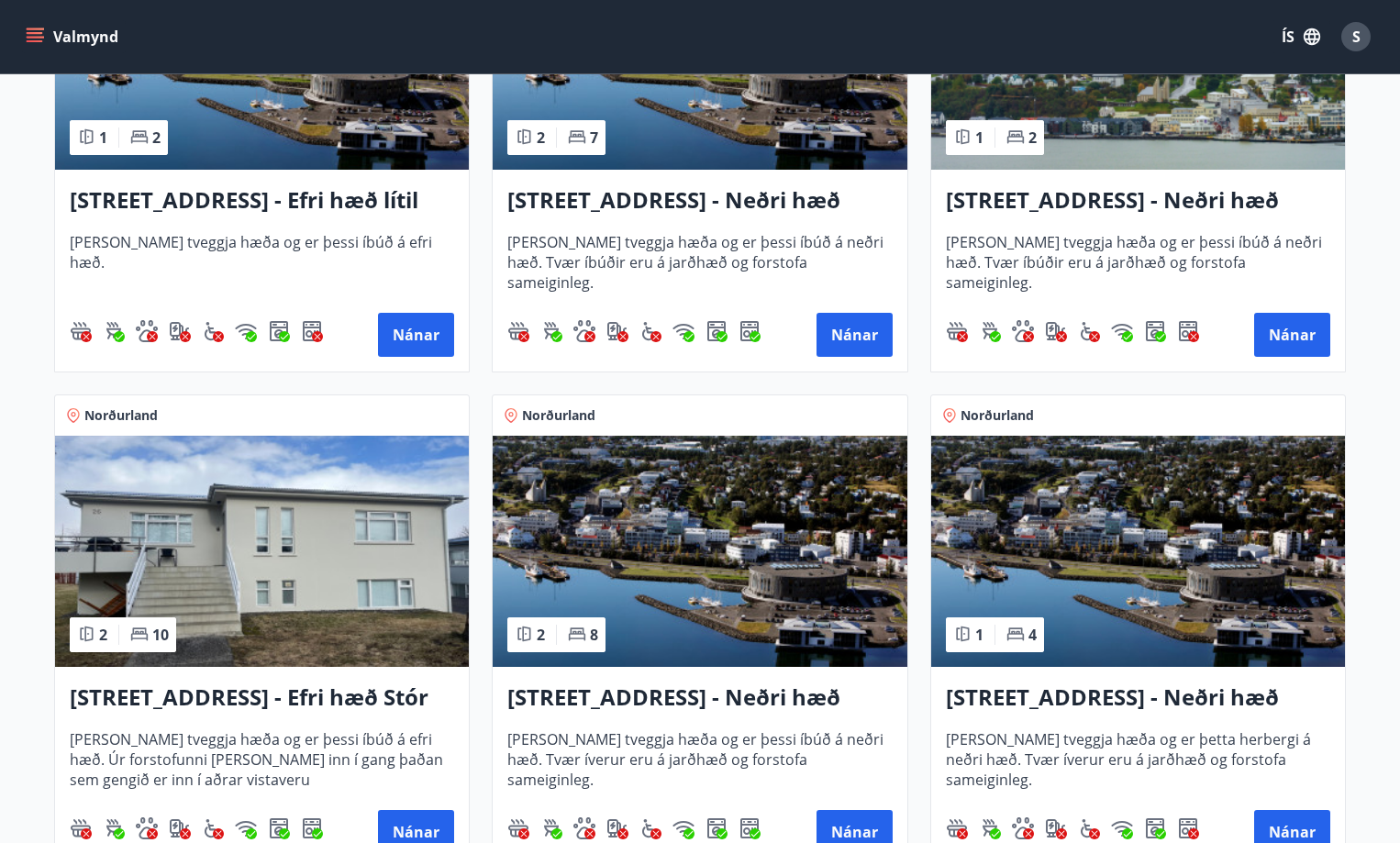
scroll to position [2110, 0]
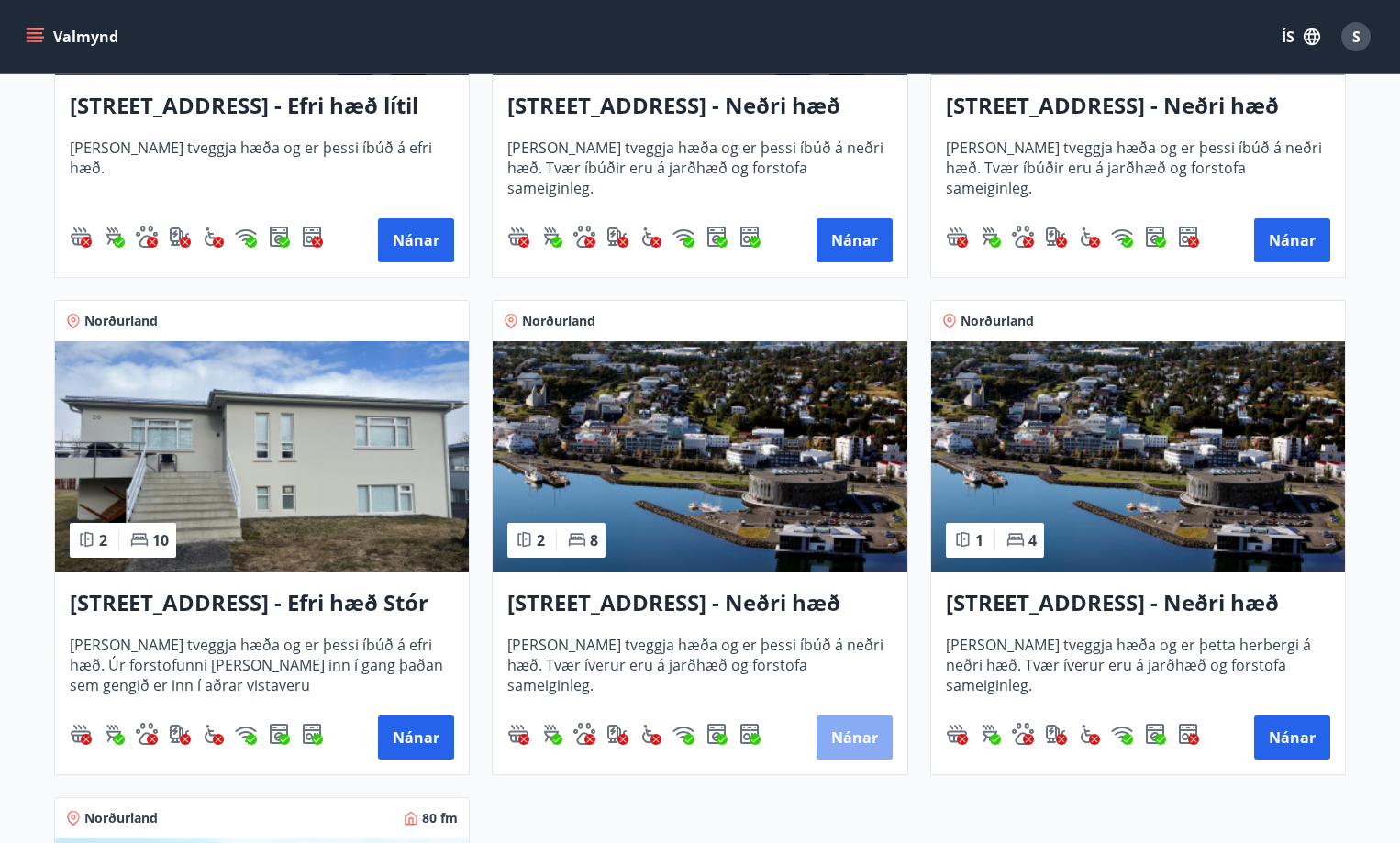
click at [852, 732] on button "Nánar" at bounding box center [854, 737] width 76 height 44
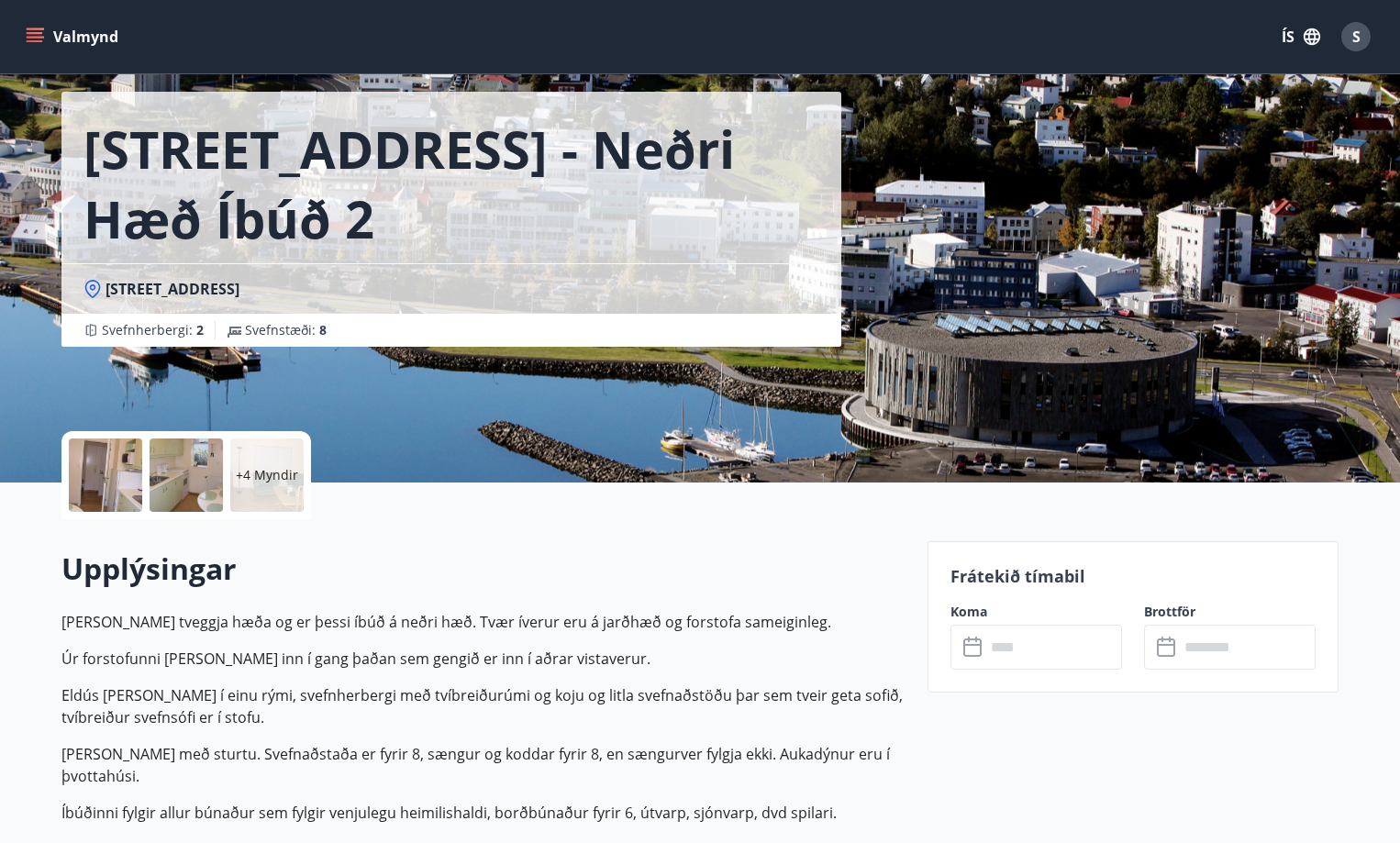
scroll to position [275, 0]
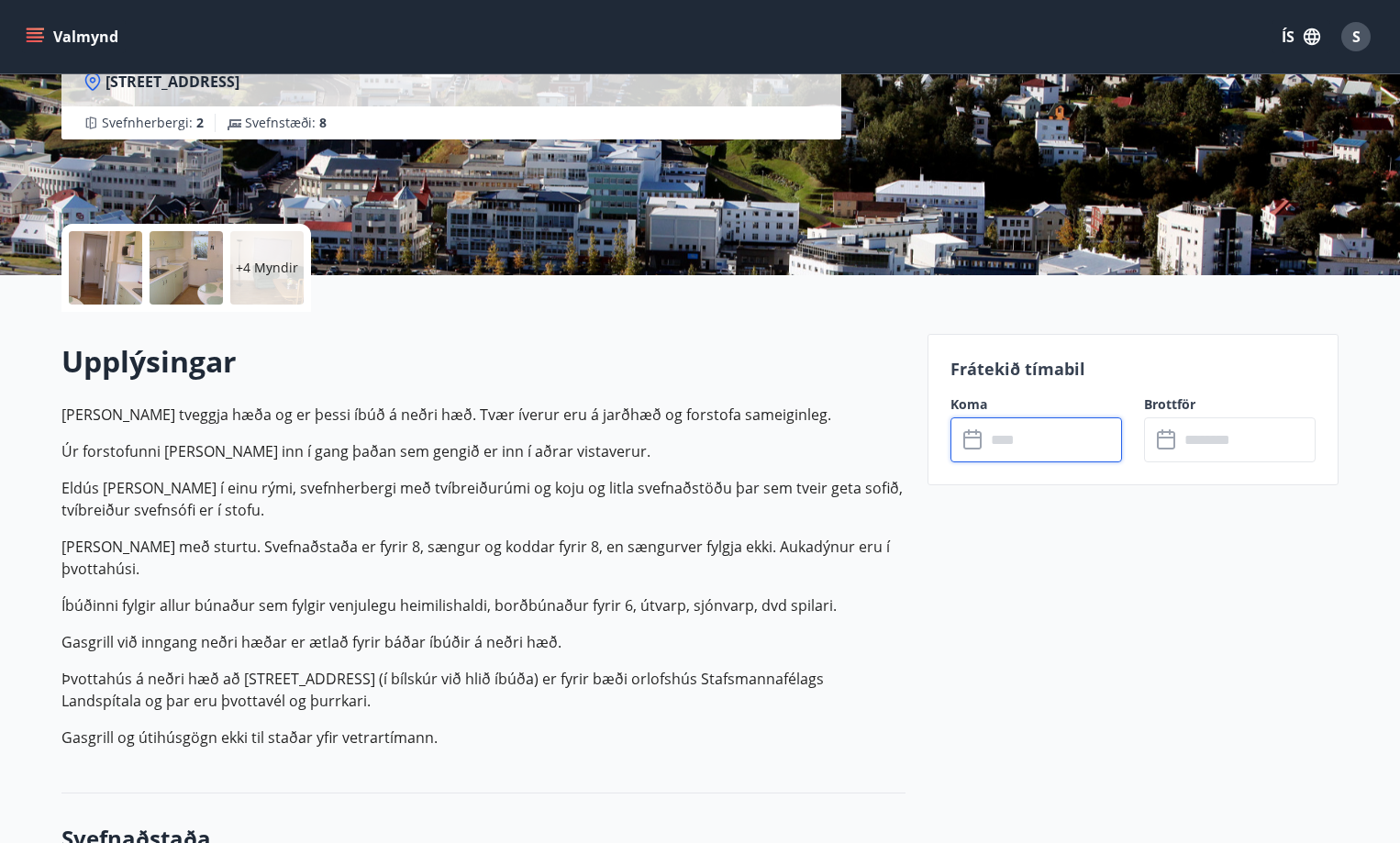
click at [1044, 449] on input "text" at bounding box center [1053, 440] width 136 height 45
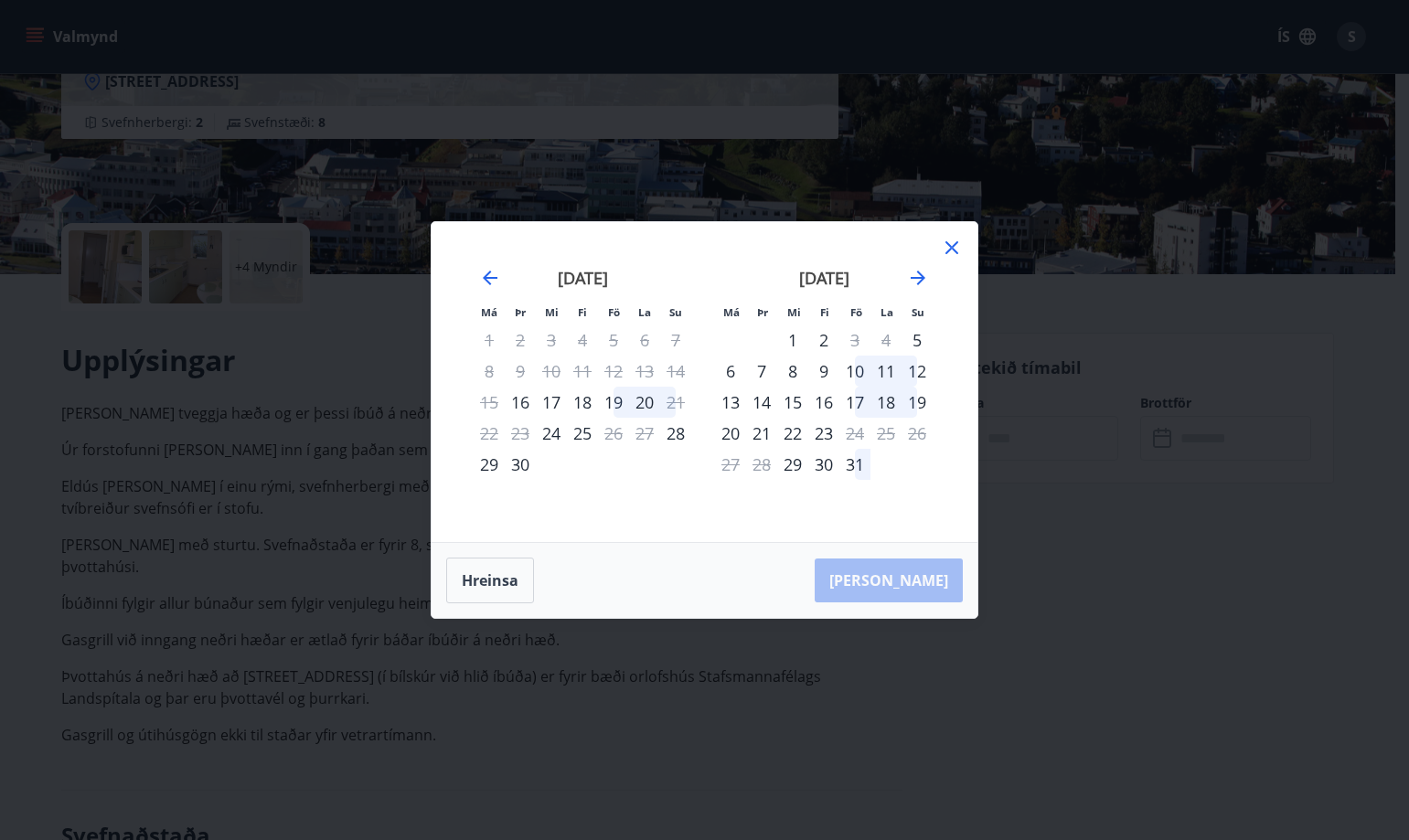
click at [951, 243] on icon at bounding box center [951, 248] width 22 height 22
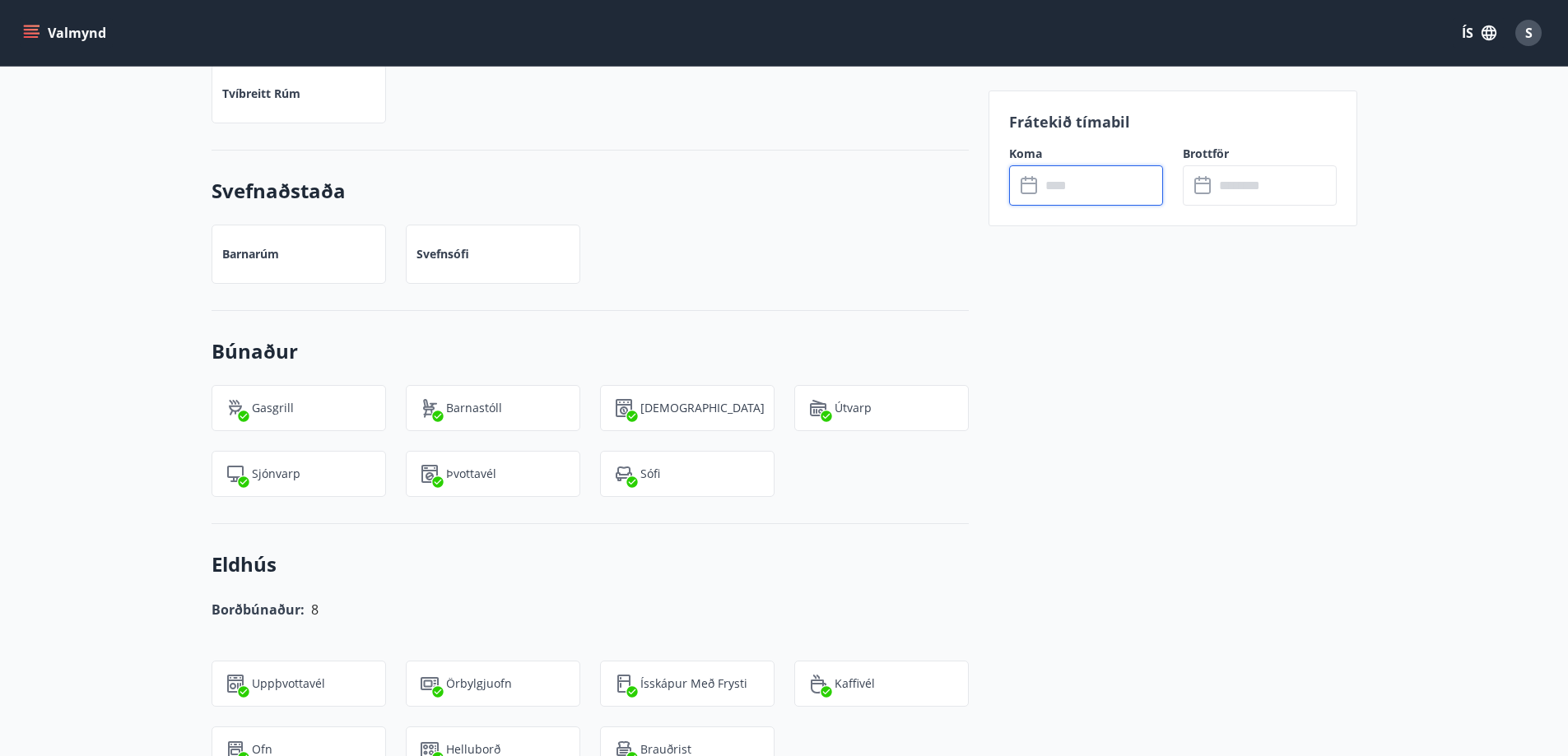
scroll to position [1399, 0]
